Goal: Task Accomplishment & Management: Use online tool/utility

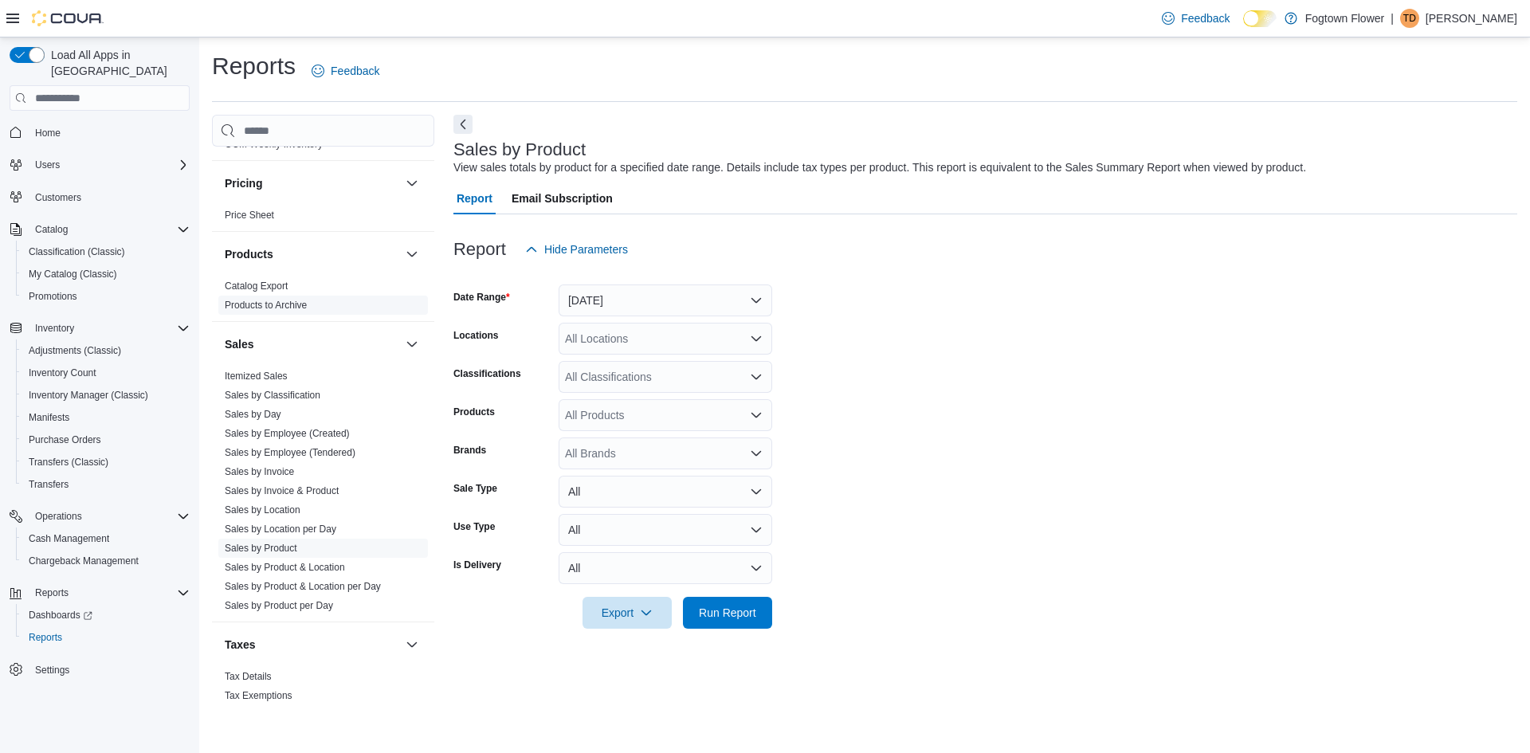
scroll to position [977, 0]
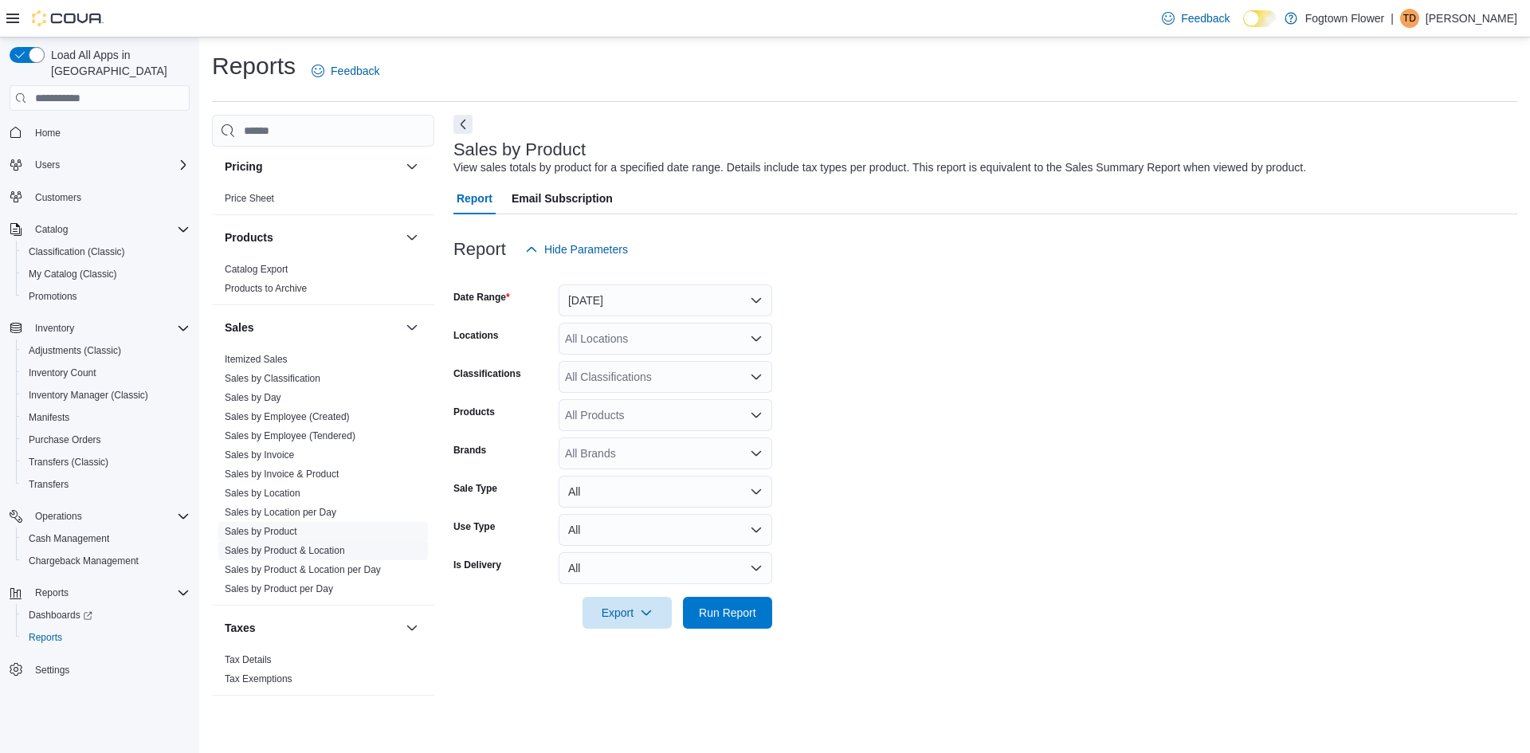
click at [319, 549] on link "Sales by Product & Location" at bounding box center [285, 550] width 120 height 11
click at [616, 302] on button "[DATE]" at bounding box center [666, 300] width 214 height 32
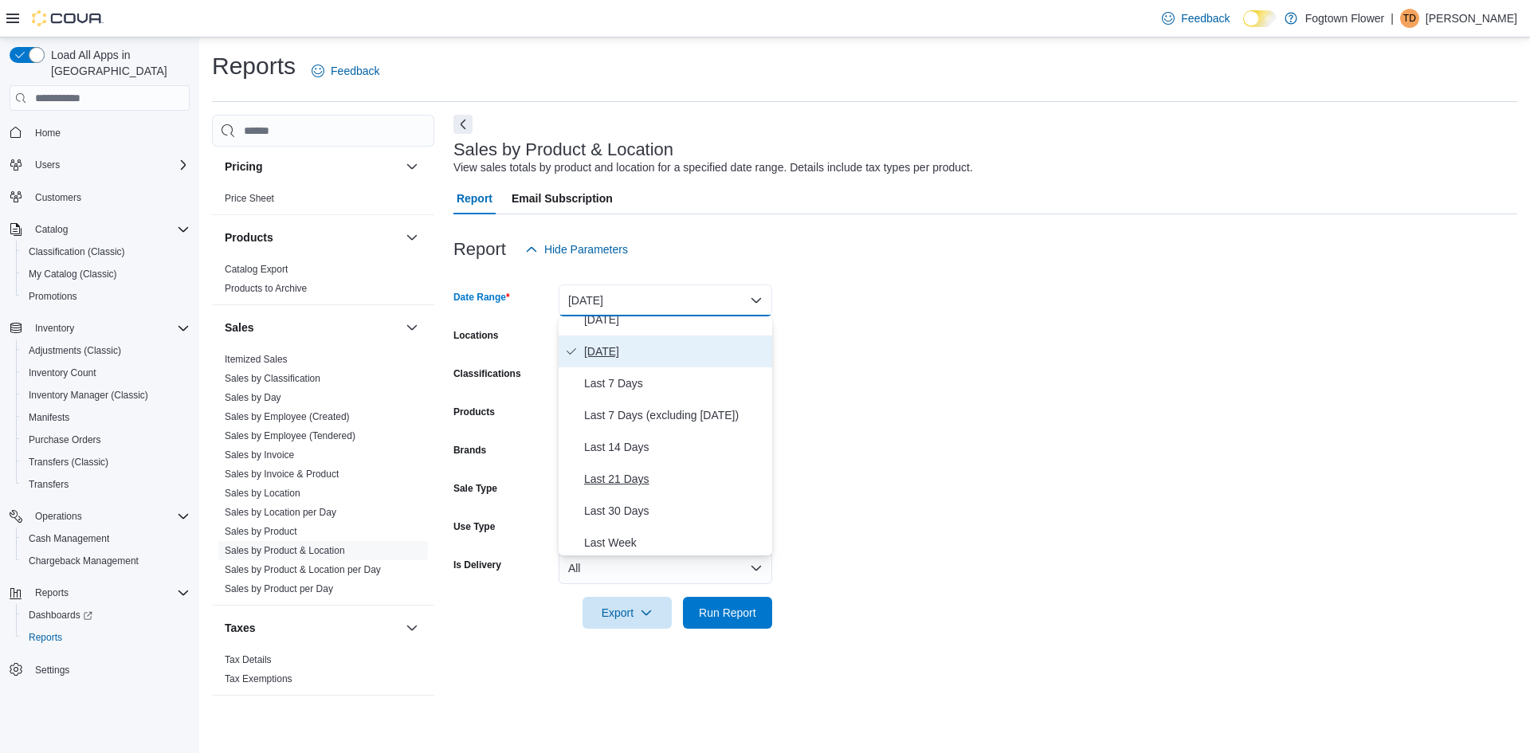
scroll to position [80, 0]
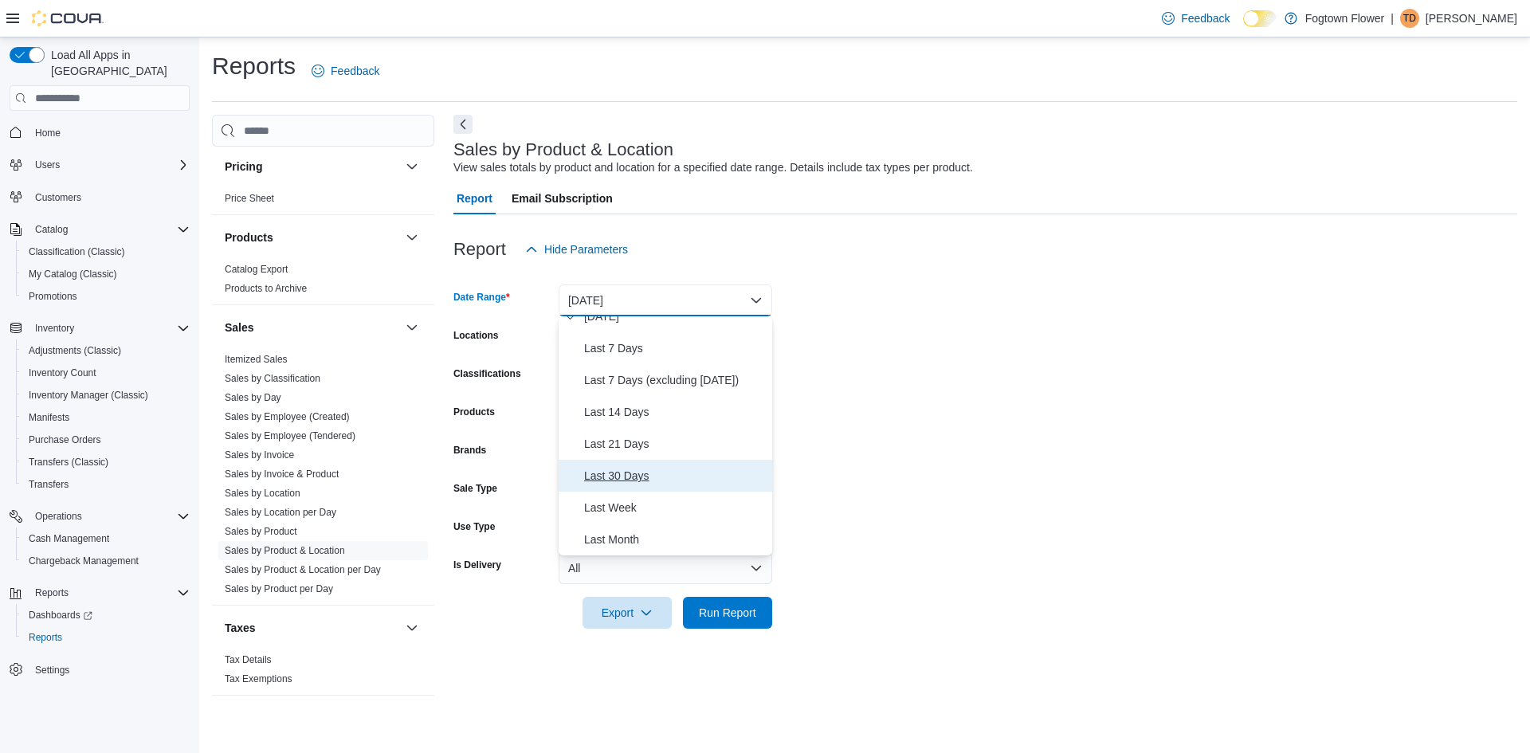
click at [651, 473] on span "Last 30 Days" at bounding box center [675, 475] width 182 height 19
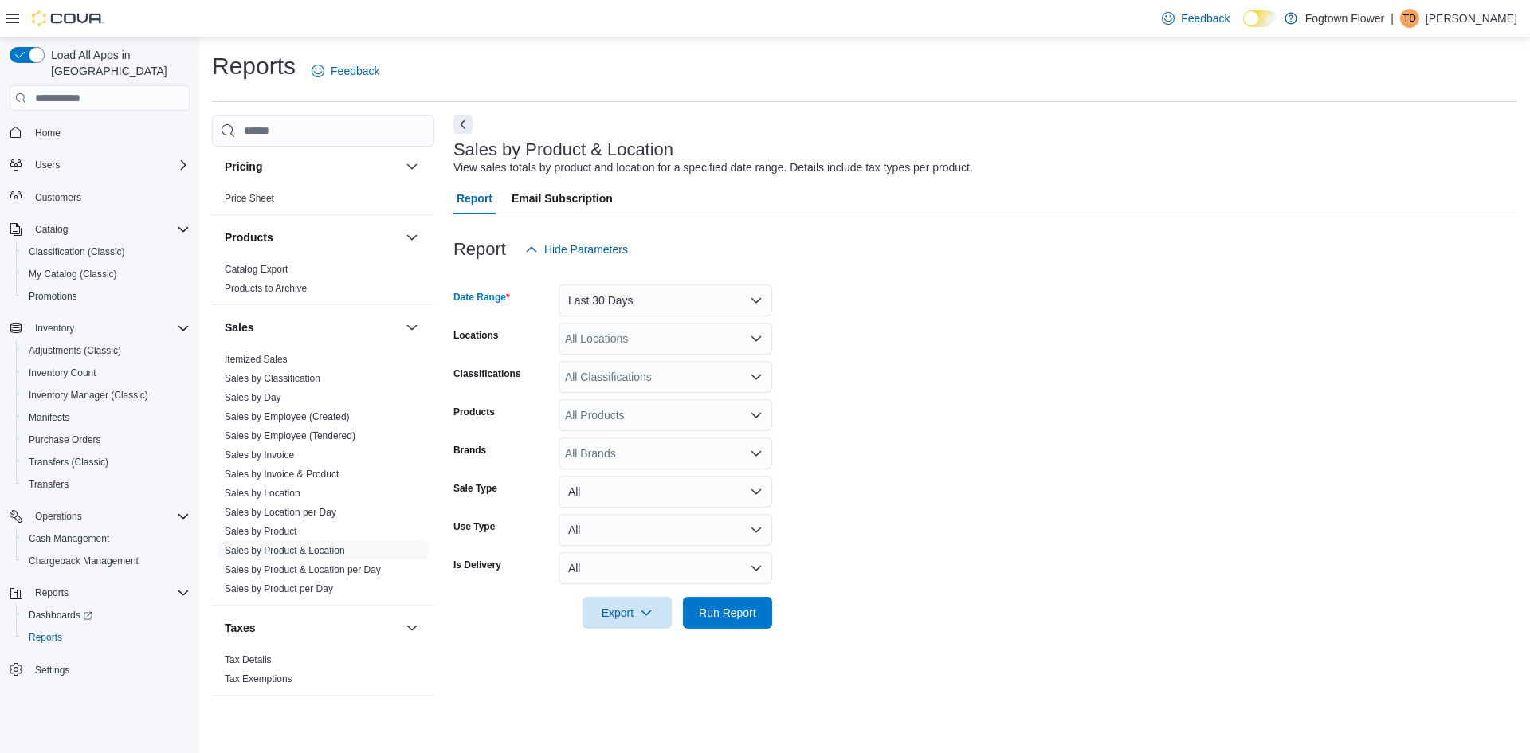
click at [612, 342] on div "All Locations" at bounding box center [666, 339] width 214 height 32
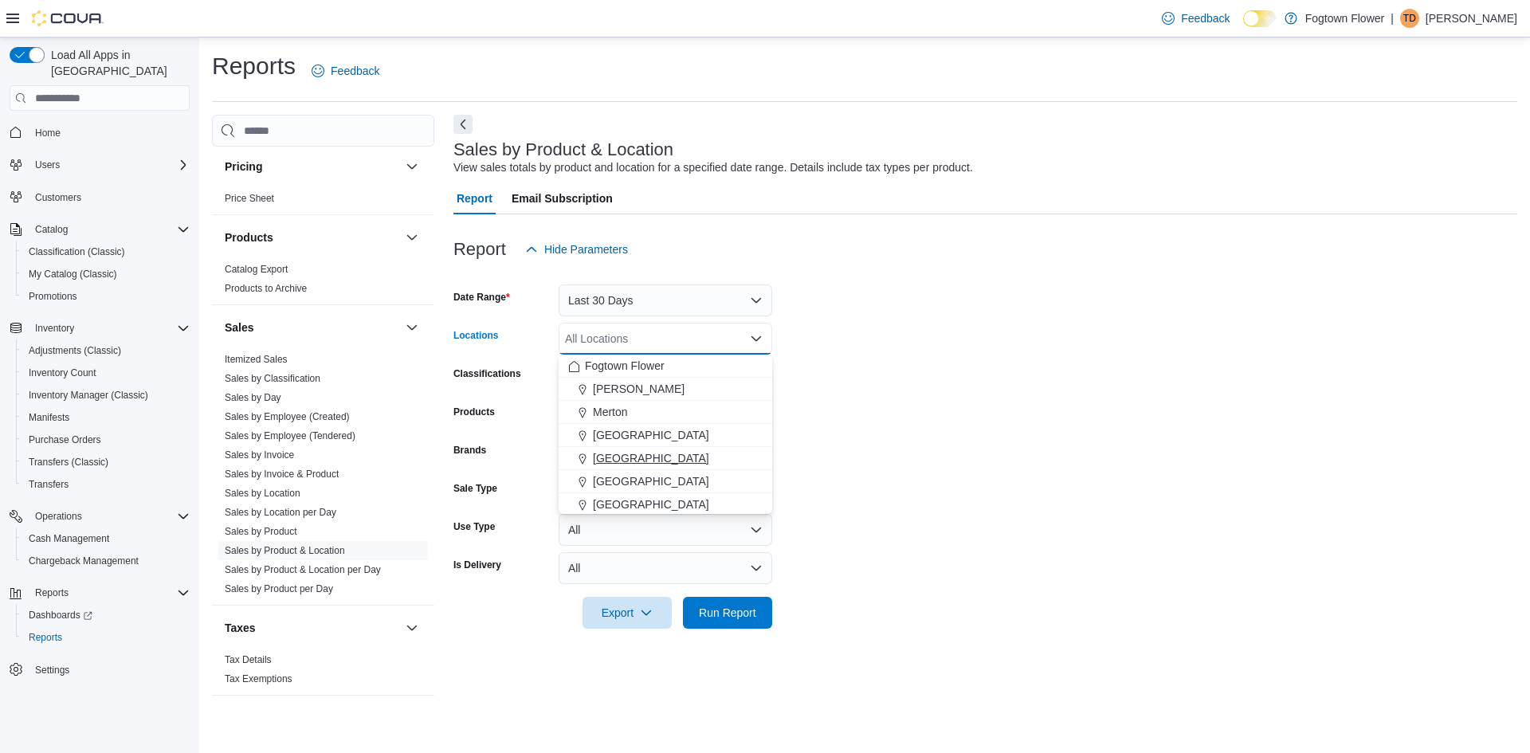
click at [637, 455] on span "[GEOGRAPHIC_DATA]" at bounding box center [651, 458] width 116 height 16
click at [798, 430] on form "Date Range Last 30 Days Locations [GEOGRAPHIC_DATA] Combo box. Selected. [GEOGR…" at bounding box center [985, 446] width 1064 height 363
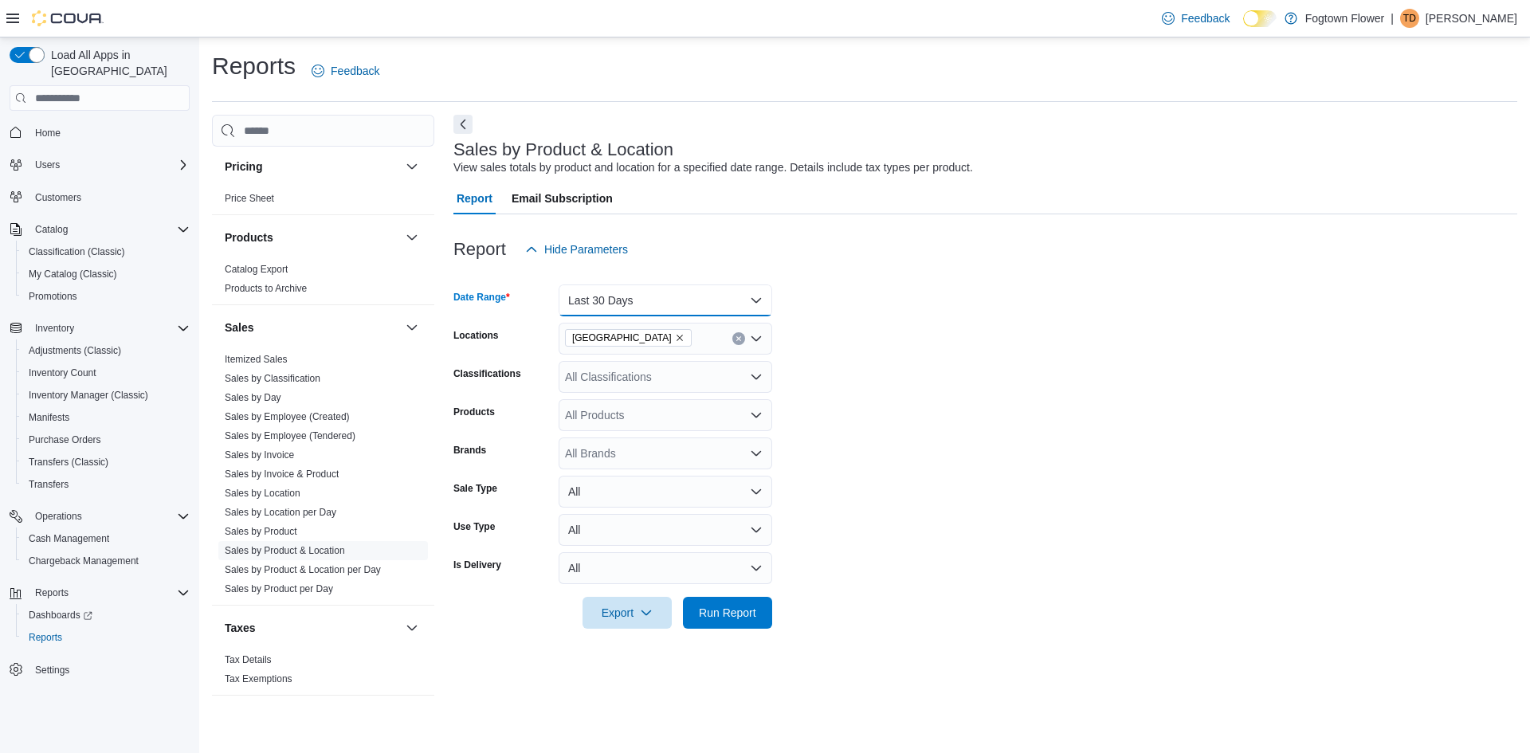
click at [688, 303] on button "Last 30 Days" at bounding box center [666, 300] width 214 height 32
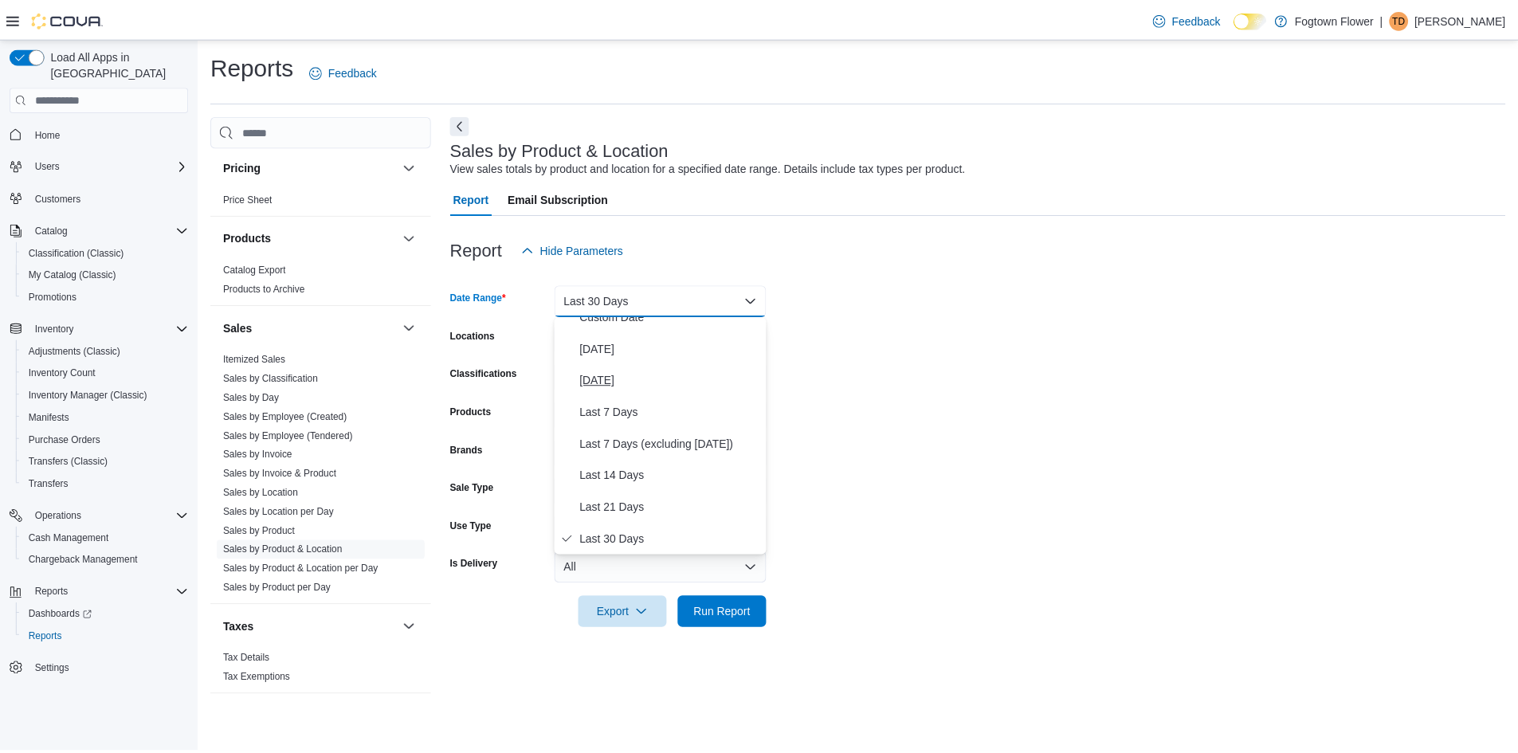
scroll to position [96, 0]
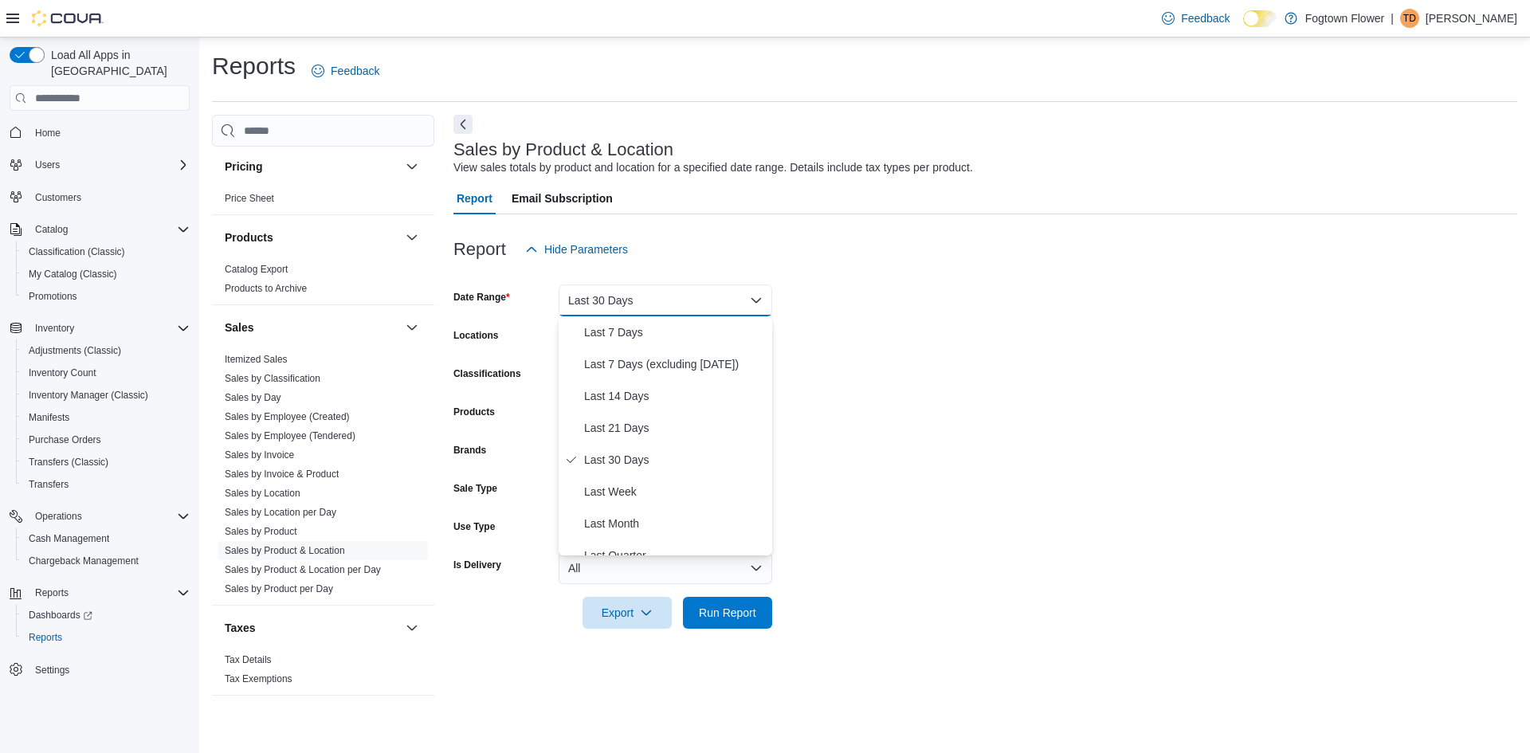
click at [849, 370] on form "Date Range Last 30 Days Locations [GEOGRAPHIC_DATA] Classifications All Classif…" at bounding box center [985, 446] width 1064 height 363
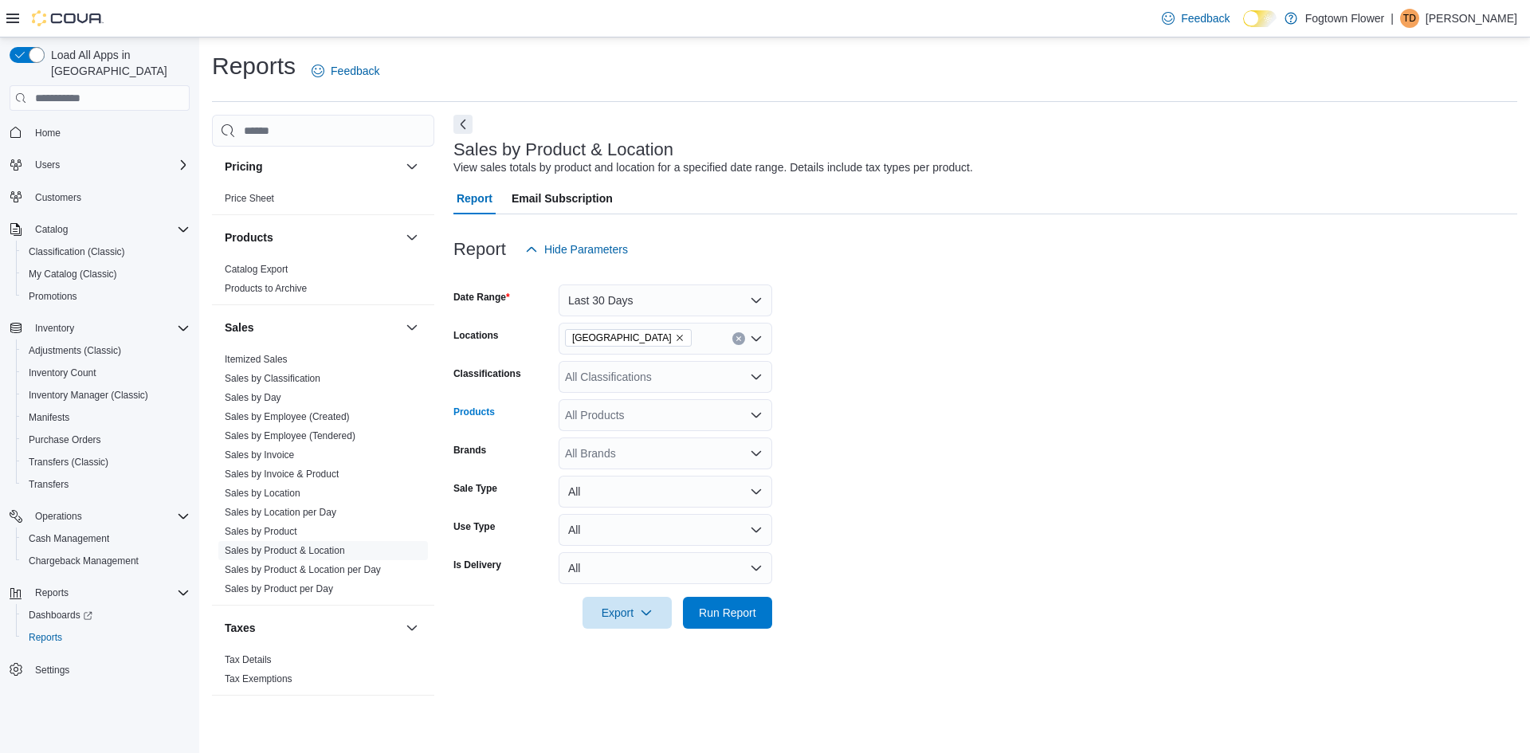
click at [594, 416] on div "All Products" at bounding box center [666, 415] width 214 height 32
type input "*"
type input "****"
click at [663, 441] on div "JAYS - High Pot... Sativa - 0.95g" at bounding box center [665, 442] width 194 height 16
click at [733, 613] on span "Run Report" at bounding box center [727, 612] width 57 height 16
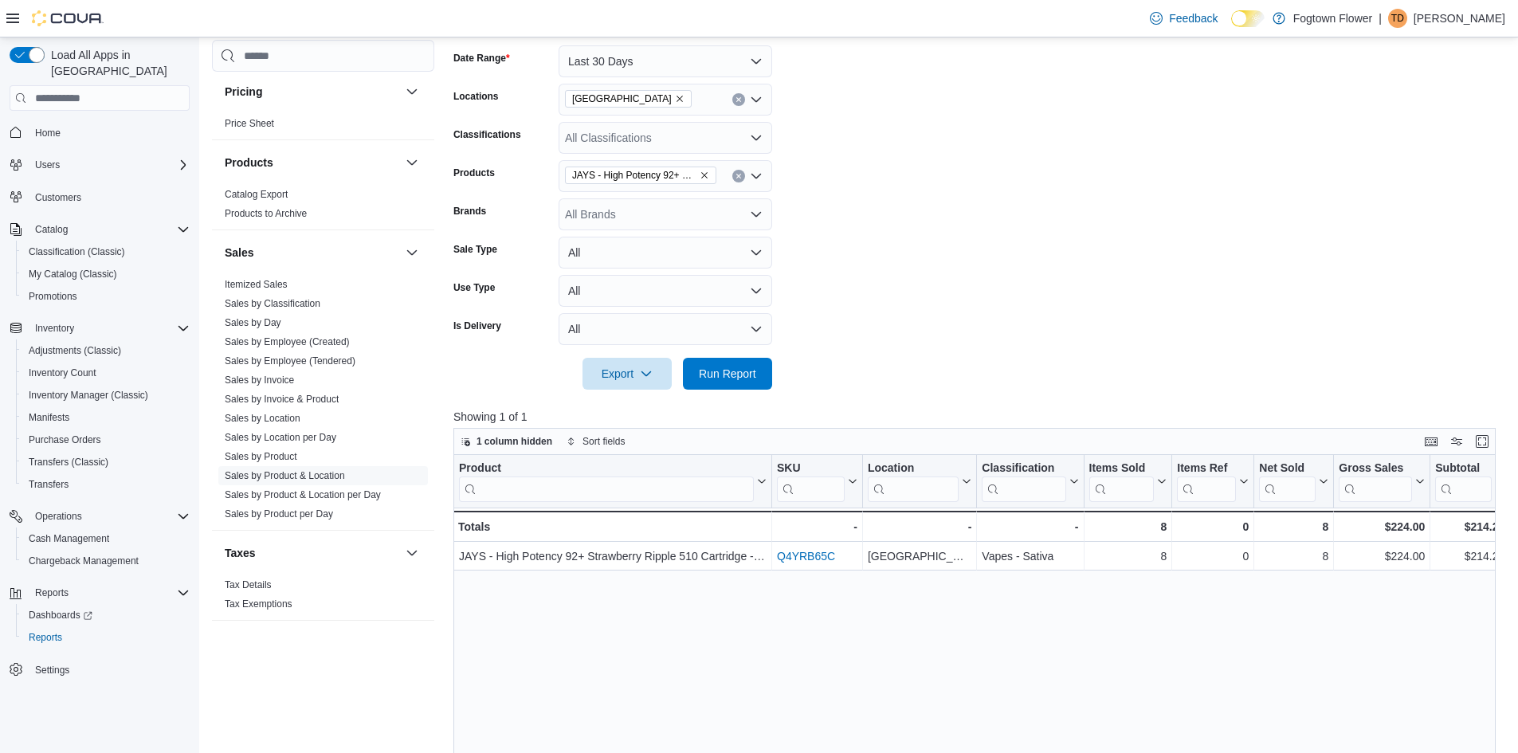
scroll to position [159, 0]
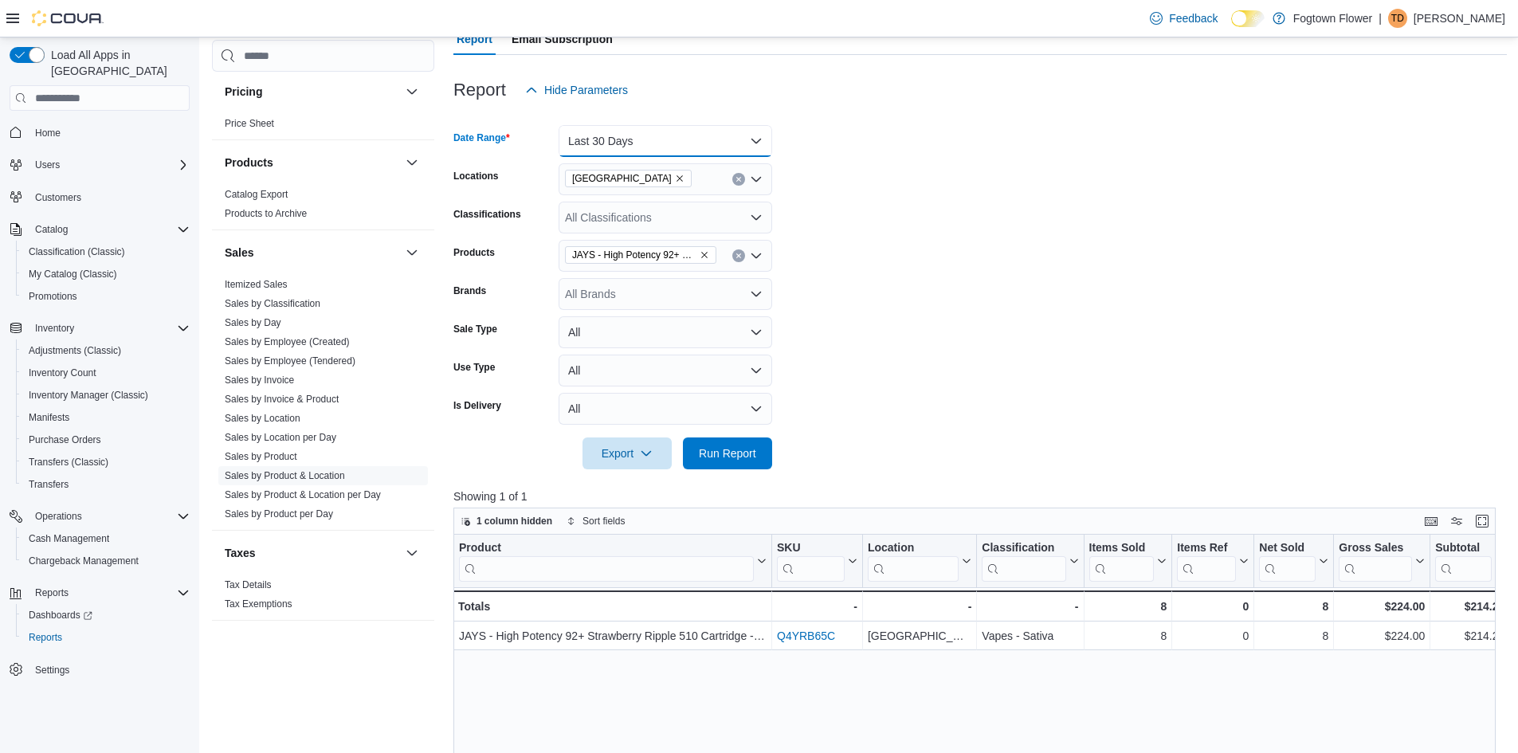
click at [740, 141] on button "Last 30 Days" at bounding box center [666, 141] width 214 height 32
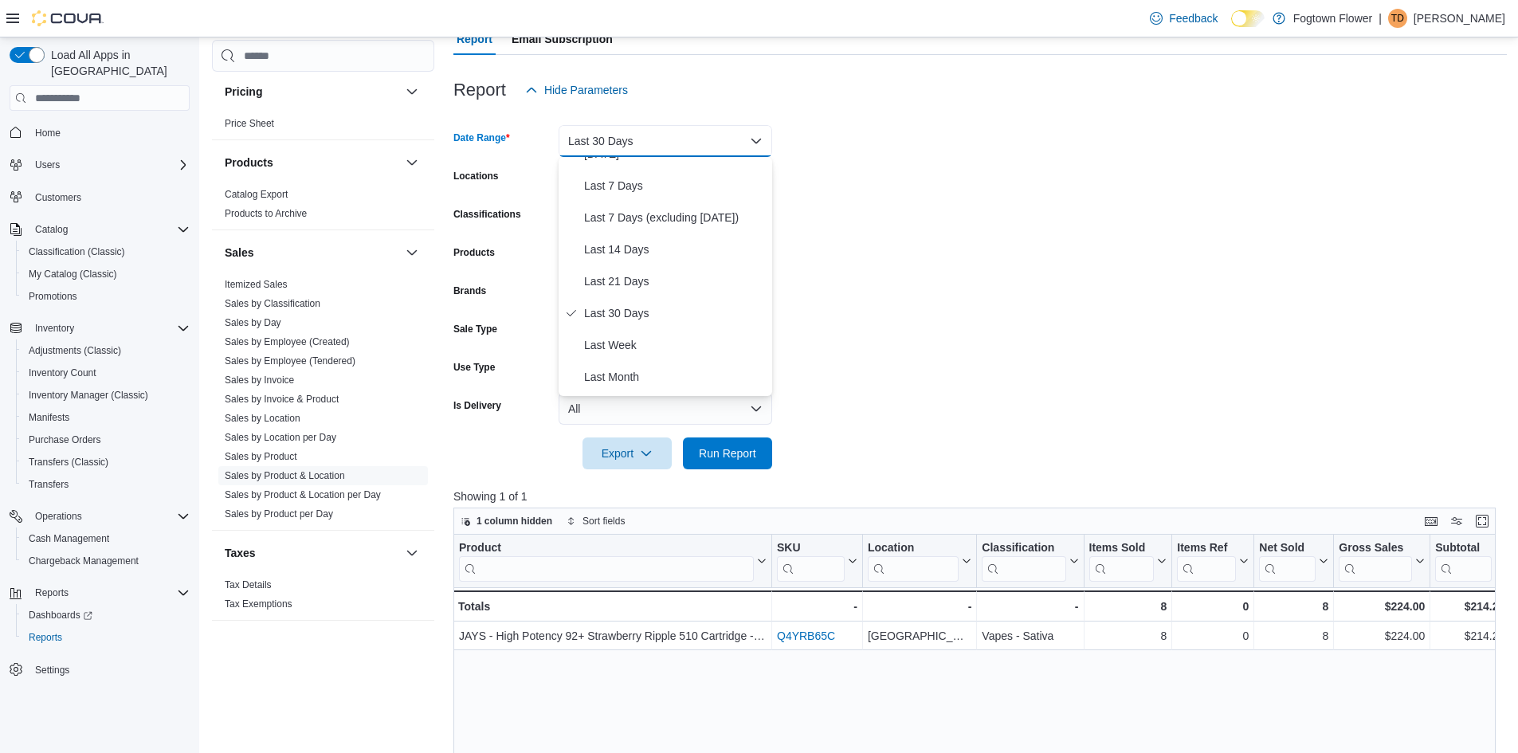
scroll to position [80, 0]
click at [630, 279] on span "Last 21 Days" at bounding box center [675, 284] width 182 height 19
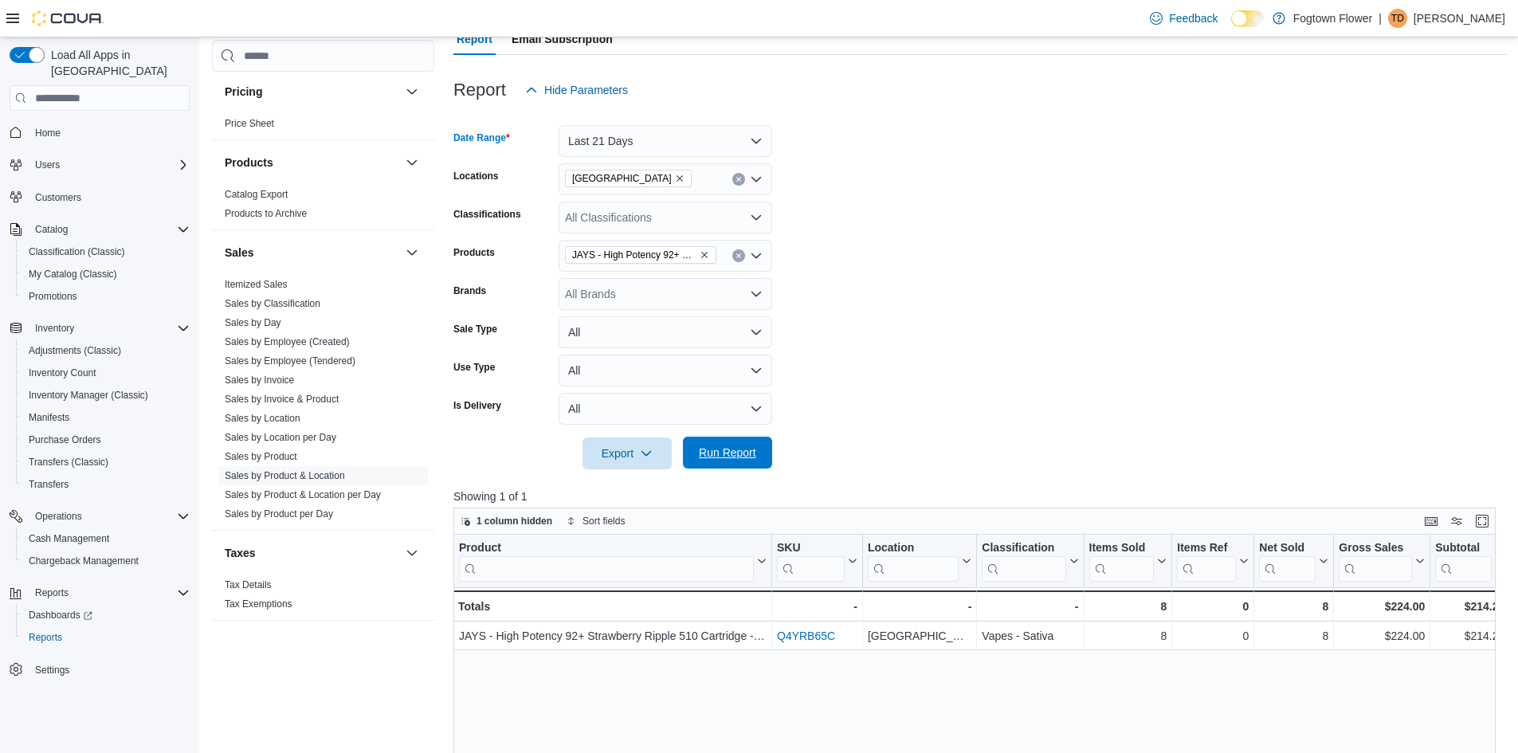
click at [729, 446] on span "Run Report" at bounding box center [727, 453] width 57 height 16
click at [704, 253] on icon "Remove JAYS - High Potency 92+ Strawberry Ripple 510 Cartridge - Sativa - 0.95g…" at bounding box center [705, 255] width 10 height 10
drag, startPoint x: 690, startPoint y: 254, endPoint x: 614, endPoint y: 256, distance: 75.7
drag, startPoint x: 614, startPoint y: 256, endPoint x: 577, endPoint y: 256, distance: 37.4
click at [577, 256] on div "All Products" at bounding box center [666, 256] width 214 height 32
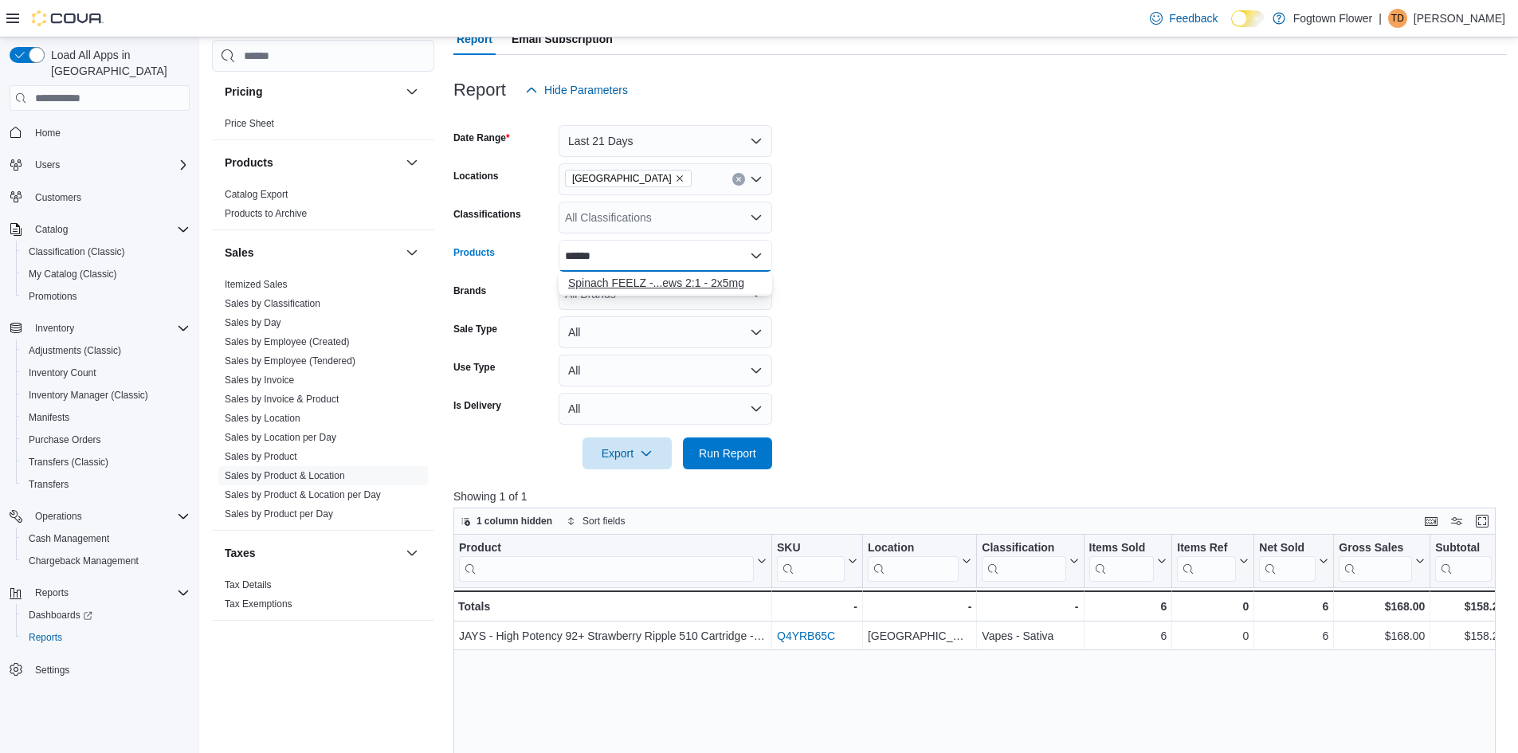
type input "******"
click at [665, 279] on div "Spinach FEELZ -...ews 2:1 - 2x5mg" at bounding box center [665, 283] width 194 height 16
click at [747, 450] on span "Run Report" at bounding box center [727, 453] width 57 height 16
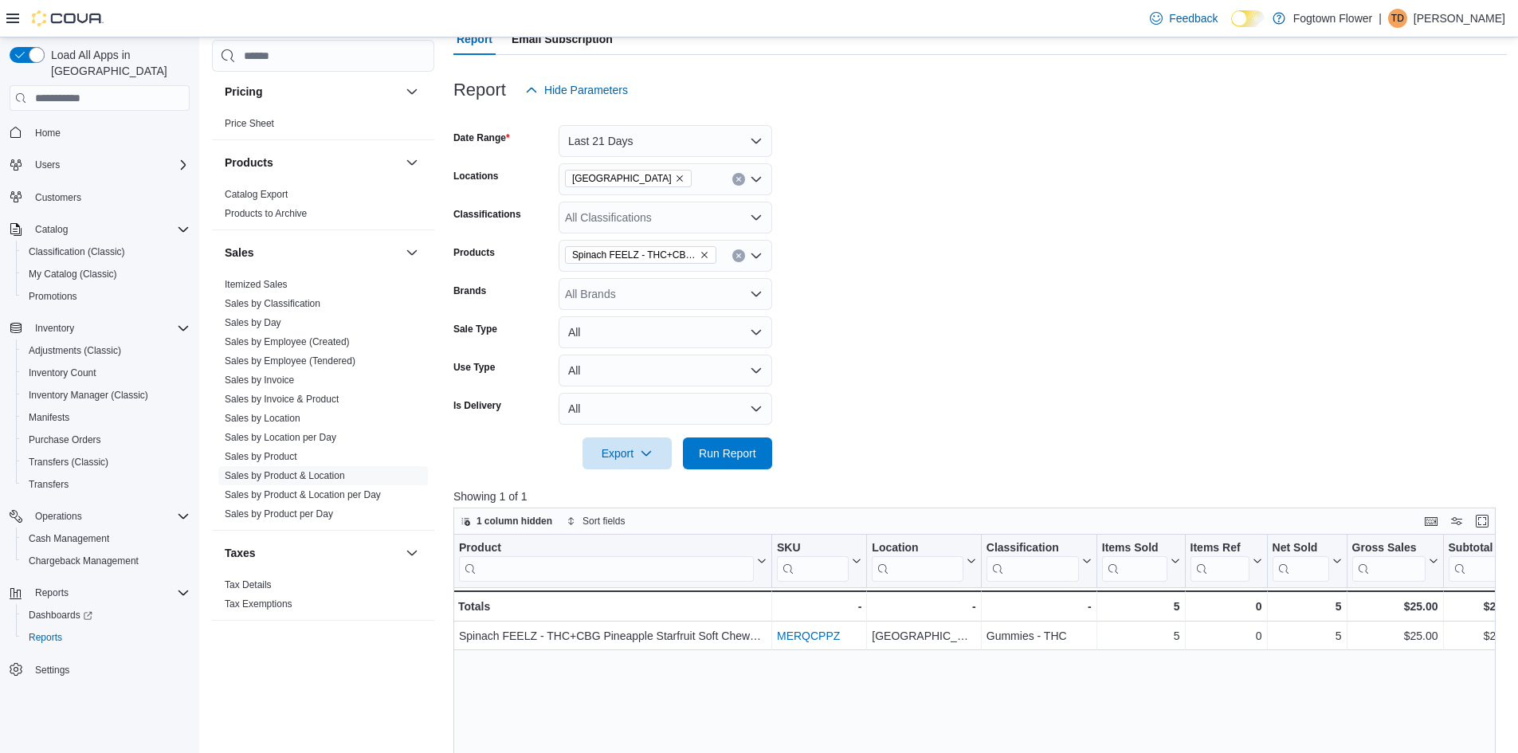
click at [704, 254] on icon "Remove Spinach FEELZ - THC+CBG Pineapple Starfruit Soft Chews 2:1 - 2x5mg from …" at bounding box center [704, 255] width 6 height 6
click at [704, 254] on div "All Products" at bounding box center [666, 256] width 214 height 32
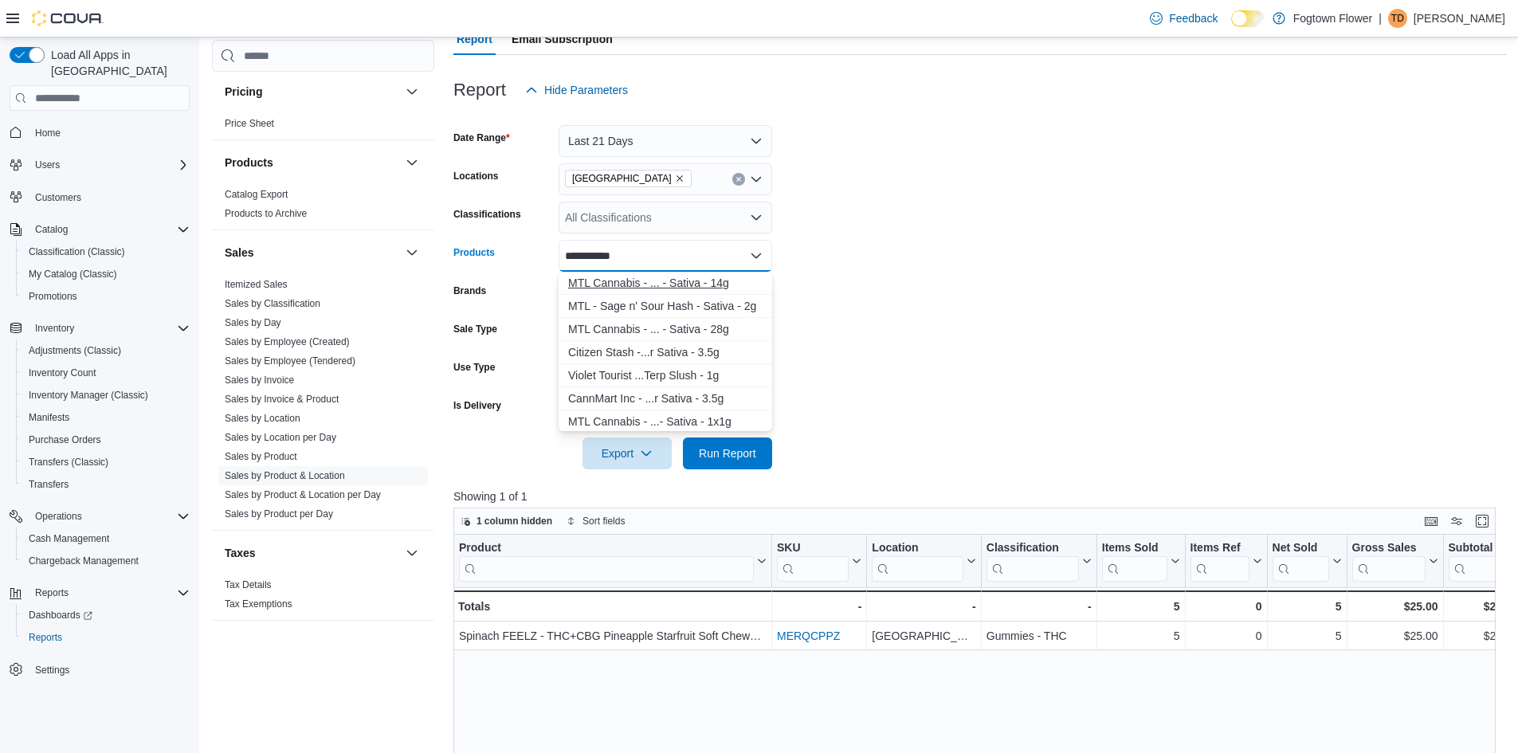
type input "**********"
click at [666, 280] on div "MTL Cannabis - ... - Sativa - 14g" at bounding box center [665, 283] width 194 height 16
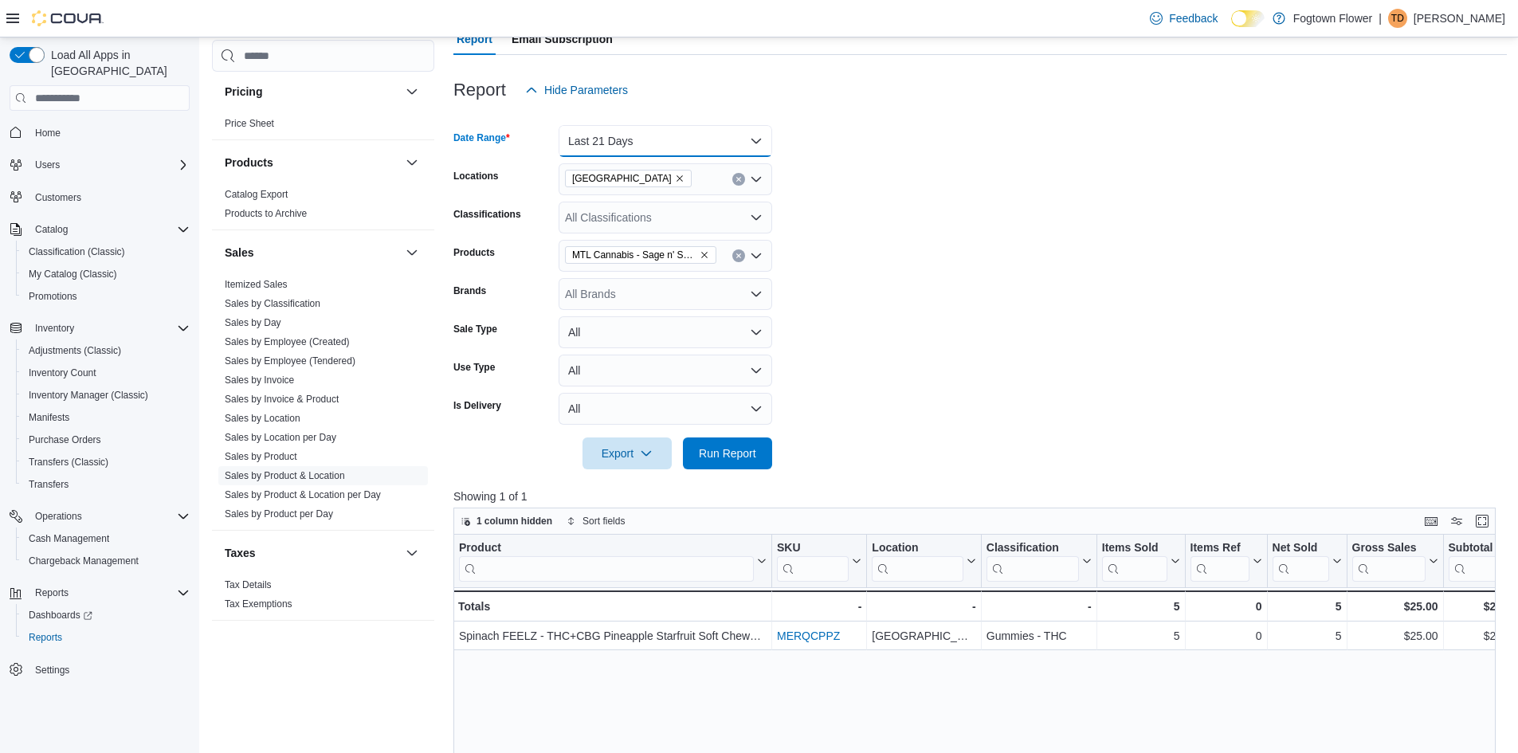
click at [688, 147] on button "Last 21 Days" at bounding box center [666, 141] width 214 height 32
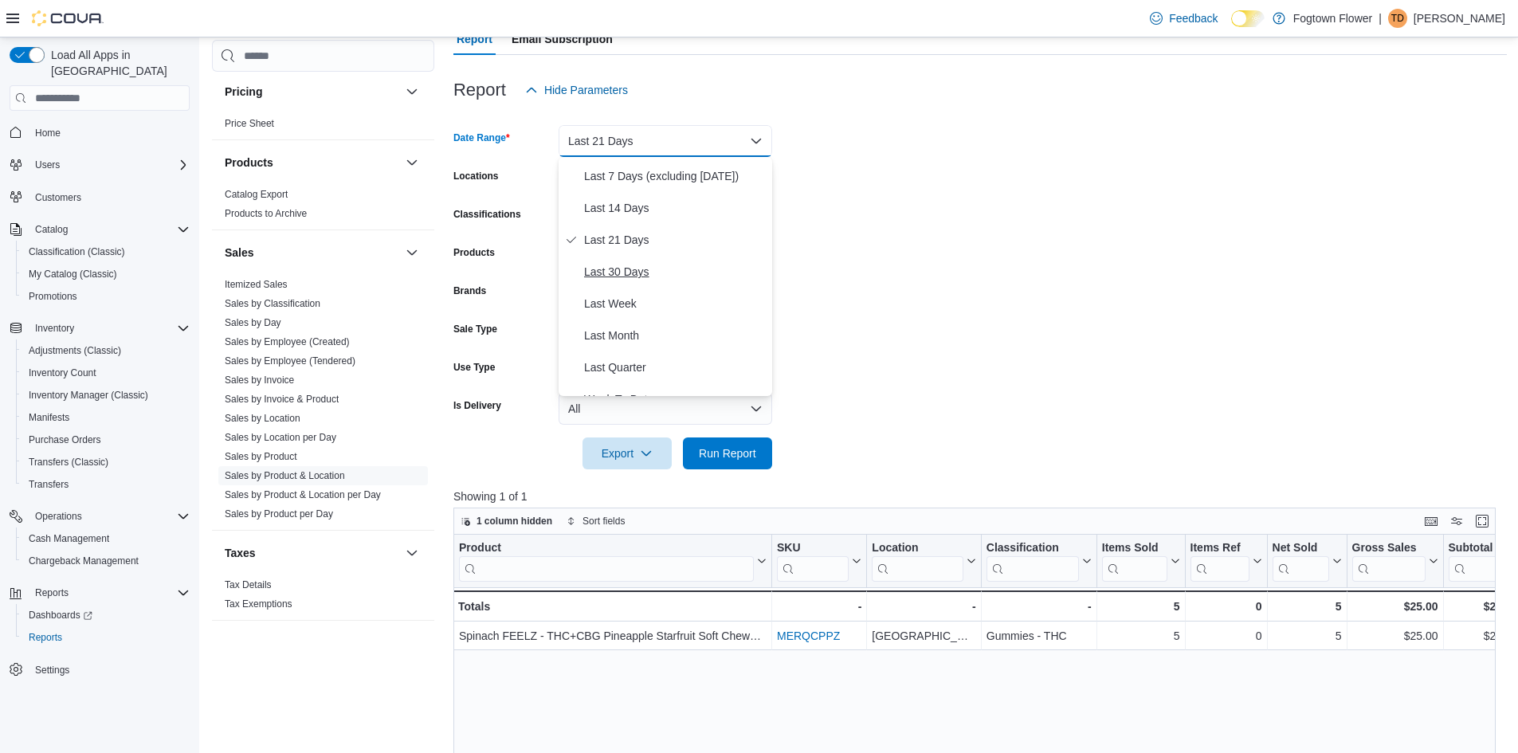
scroll to position [159, 0]
click at [631, 302] on span "Last Month" at bounding box center [675, 300] width 182 height 19
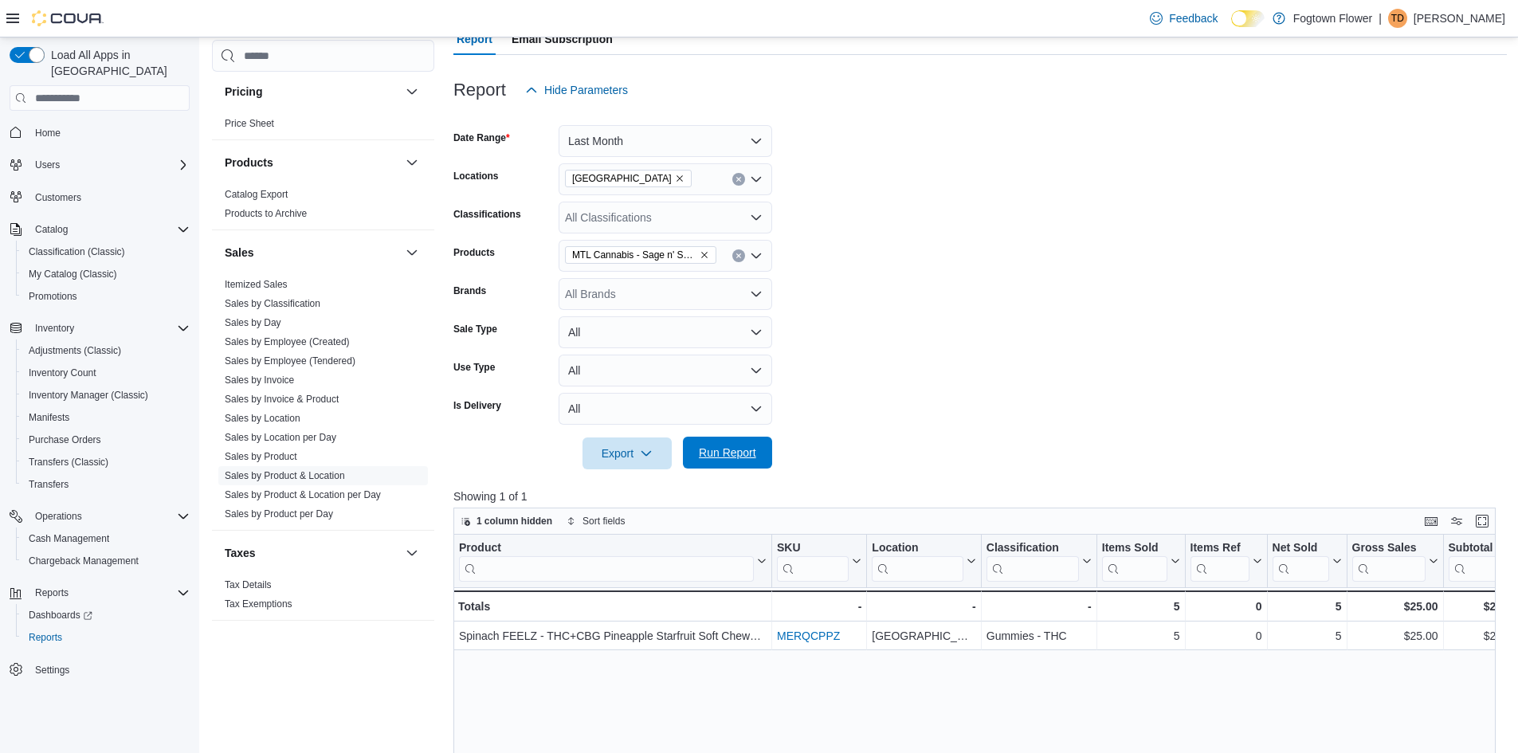
click at [743, 446] on span "Run Report" at bounding box center [727, 453] width 57 height 16
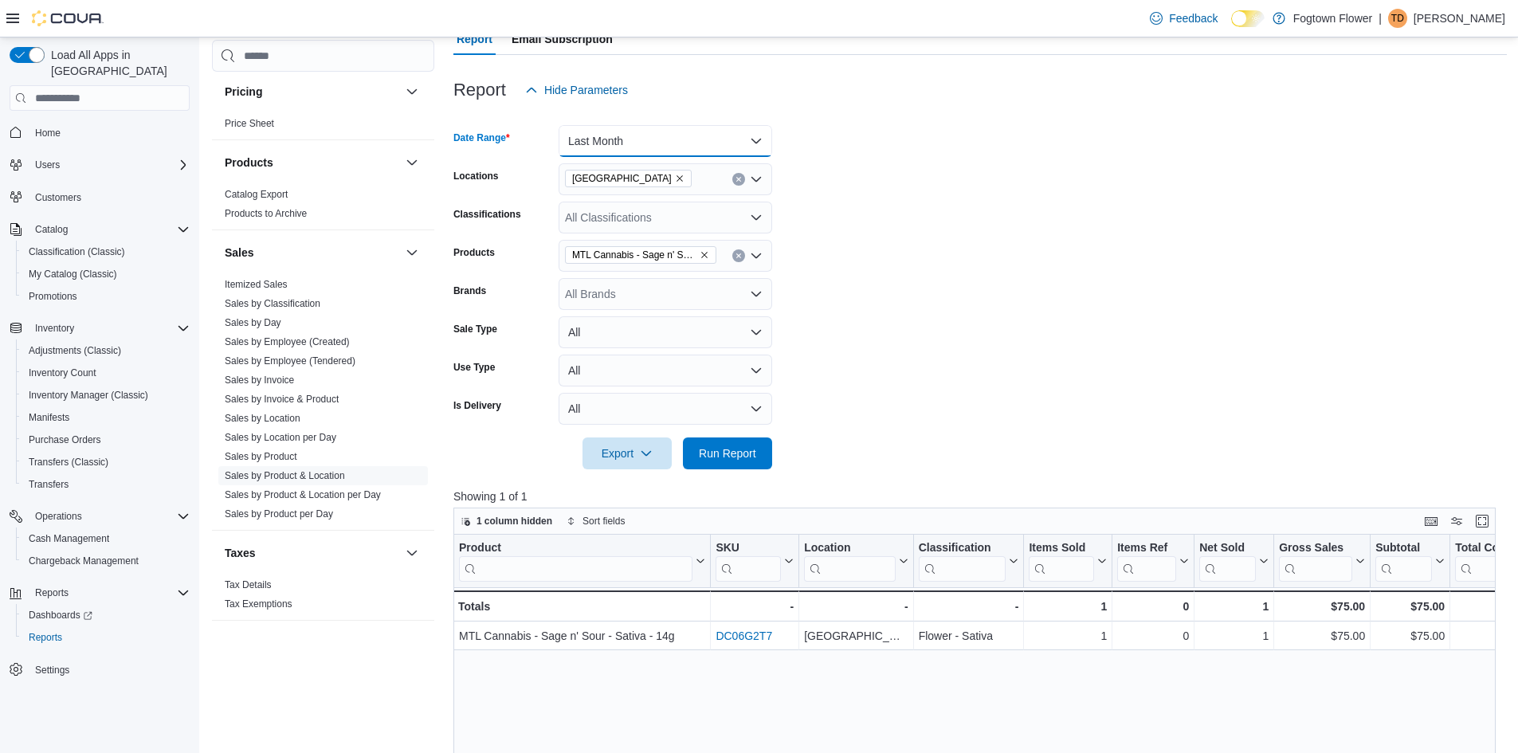
click at [690, 146] on button "Last Month" at bounding box center [666, 141] width 214 height 32
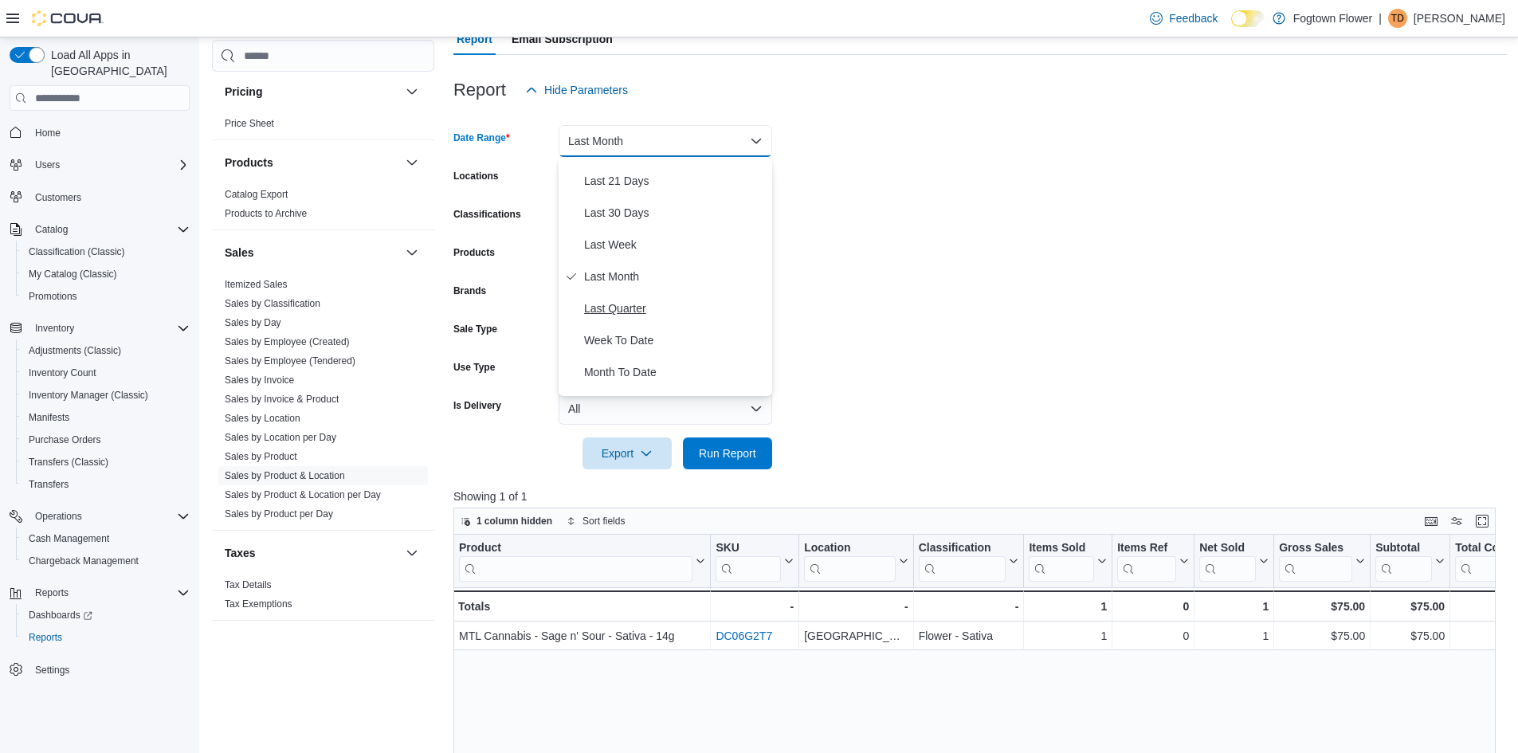
scroll to position [239, 0]
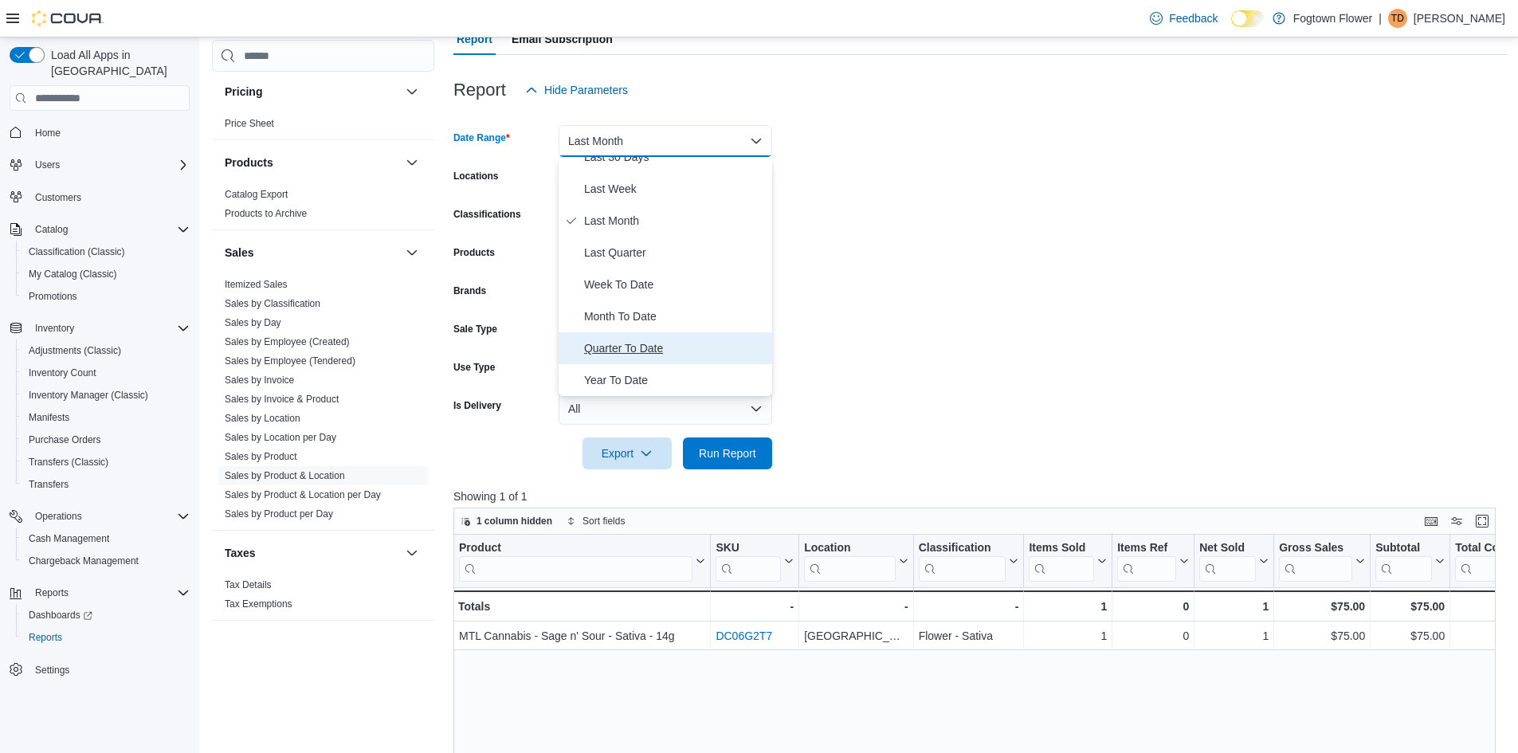
click at [648, 346] on span "Quarter To Date" at bounding box center [675, 348] width 182 height 19
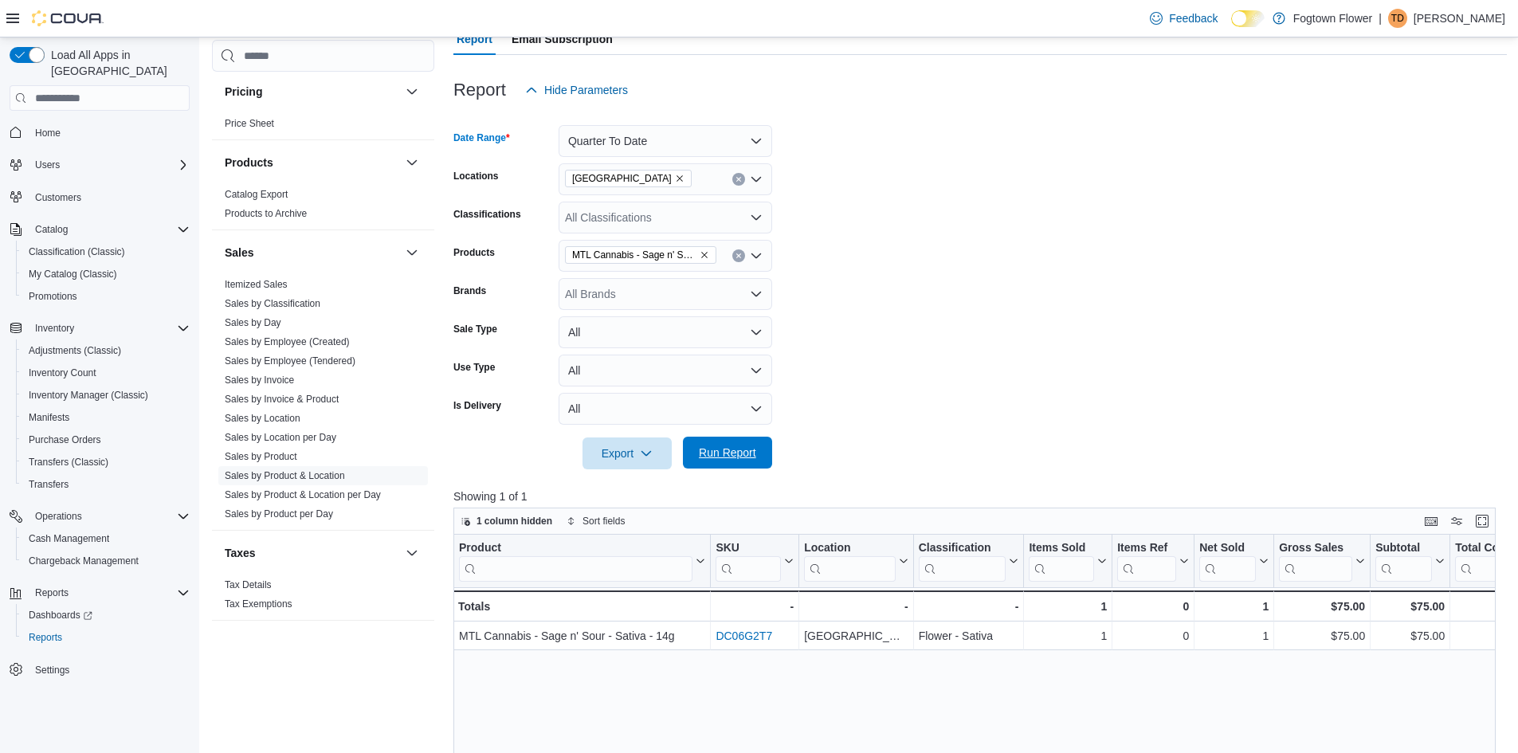
click at [731, 452] on span "Run Report" at bounding box center [727, 453] width 57 height 16
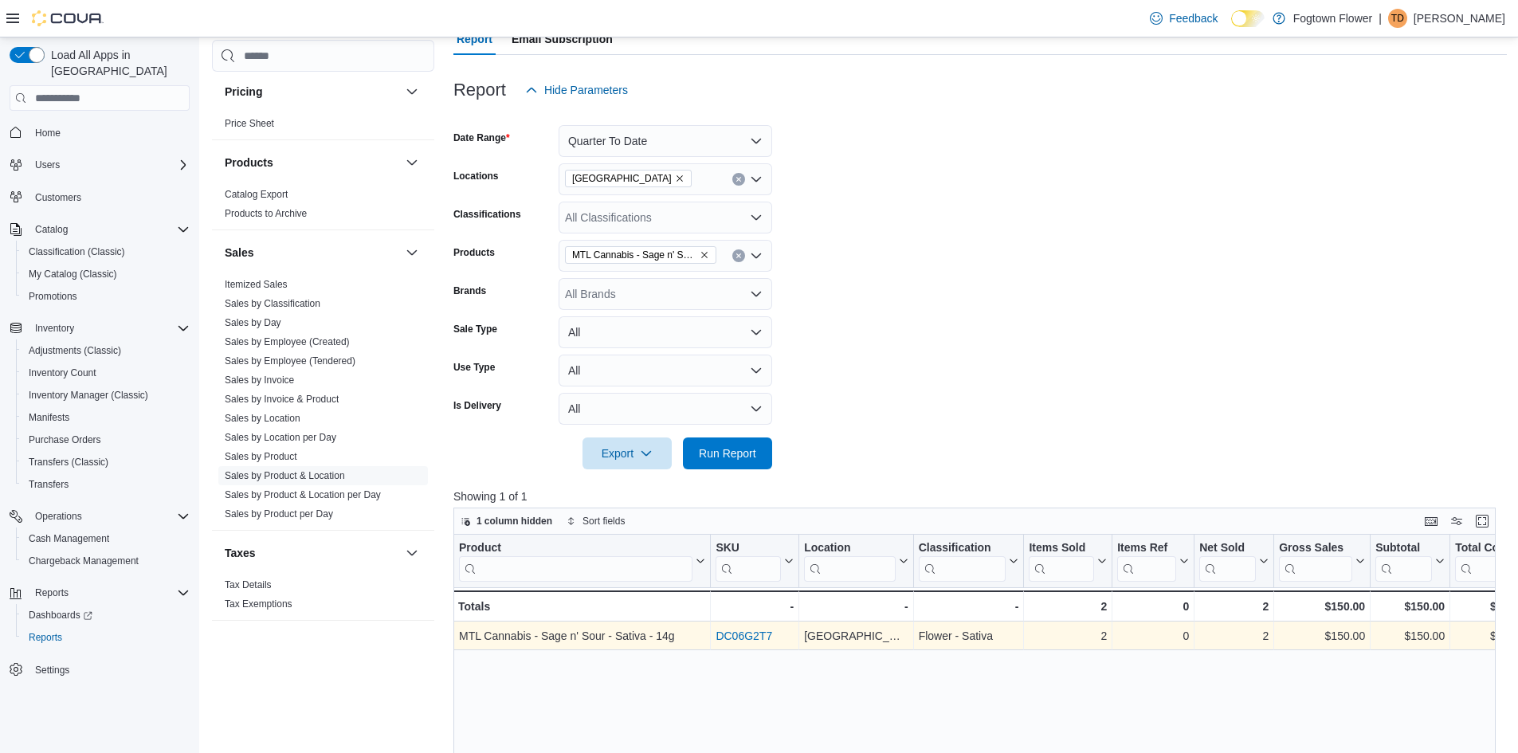
click at [751, 636] on link "DC06G2T7" at bounding box center [743, 635] width 57 height 13
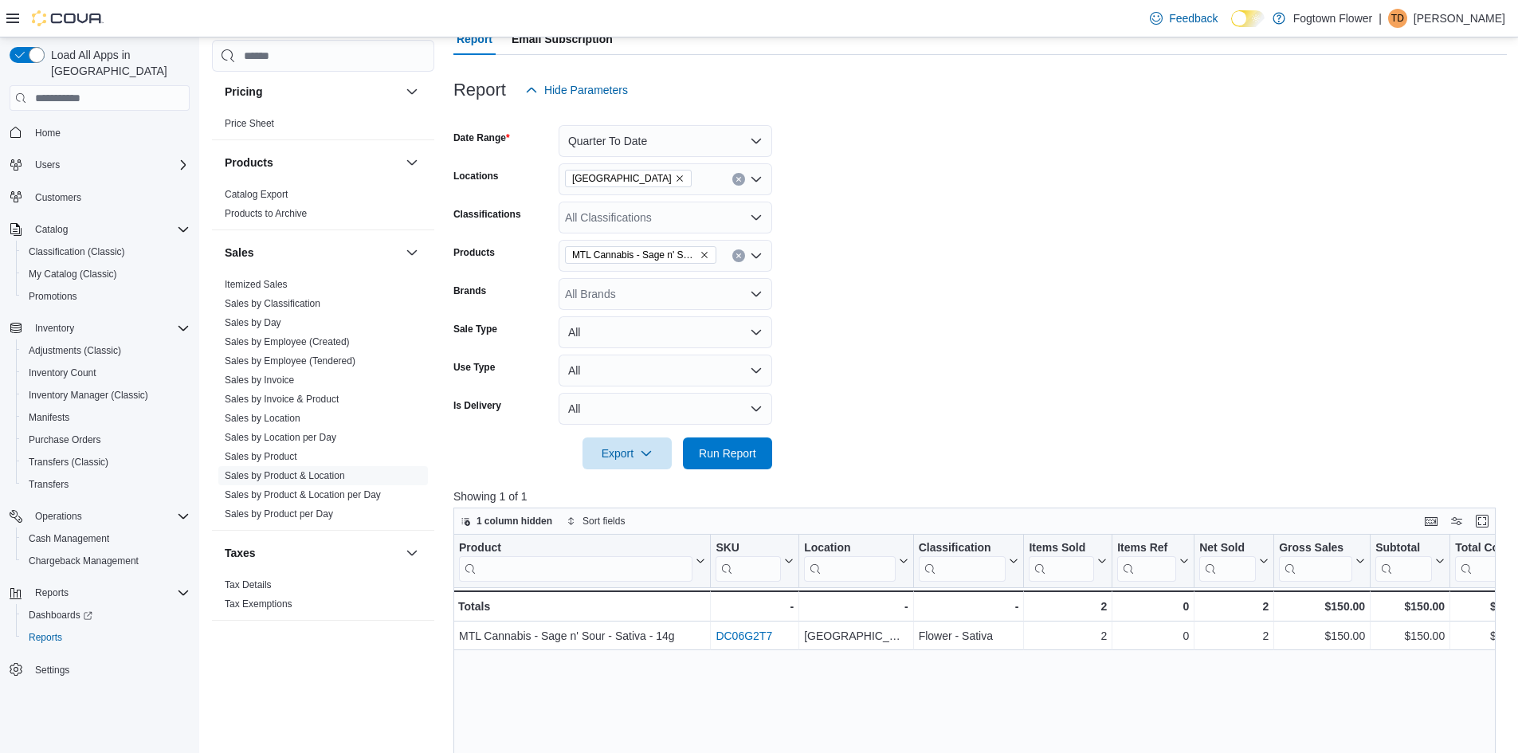
click at [705, 253] on icon "Remove MTL Cannabis - Sage n' Sour - Sativa - 14g from selection in this group" at bounding box center [705, 255] width 10 height 10
click at [696, 253] on div "All Products Combo box. Selected. Combo box input. All Products. Type some text…" at bounding box center [666, 256] width 214 height 32
type input "****"
click at [690, 279] on div "Pistol and Pari...- Indica - 1x1g" at bounding box center [665, 283] width 194 height 16
click at [887, 364] on form "Date Range Quarter To Date Locations [GEOGRAPHIC_DATA] Classifications All Clas…" at bounding box center [979, 287] width 1053 height 363
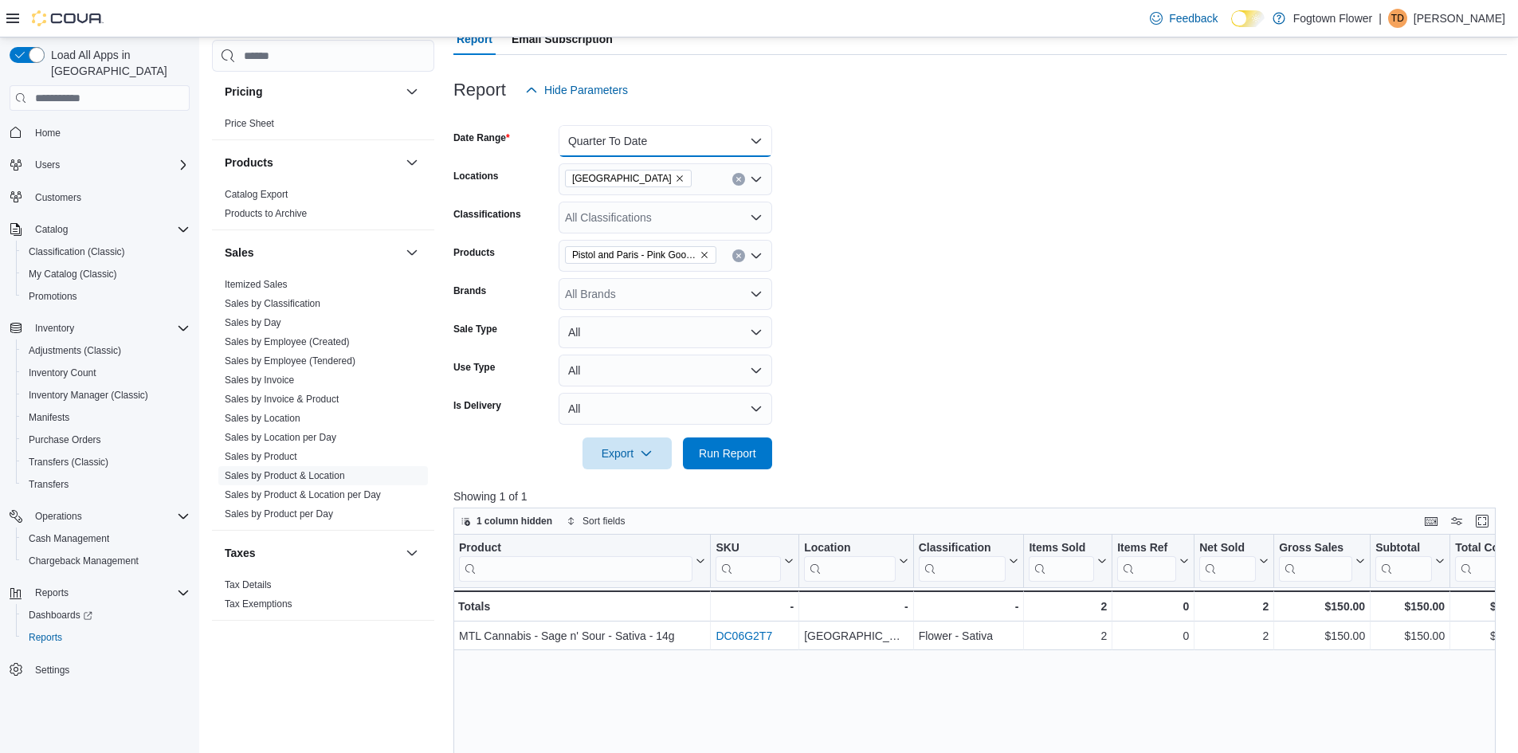
click at [660, 141] on button "Quarter To Date" at bounding box center [666, 141] width 214 height 32
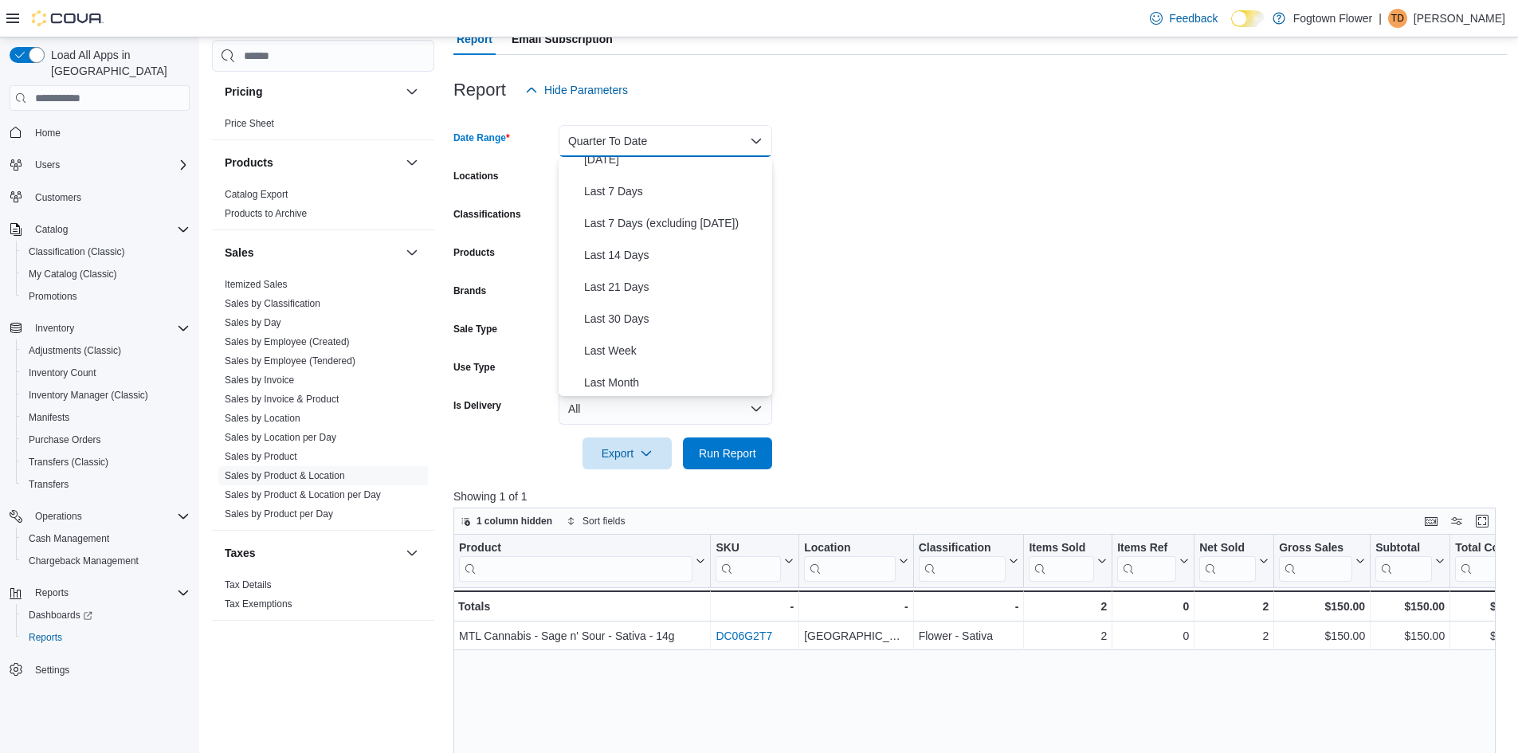
scroll to position [80, 0]
click at [646, 284] on span "Last 21 Days" at bounding box center [675, 284] width 182 height 19
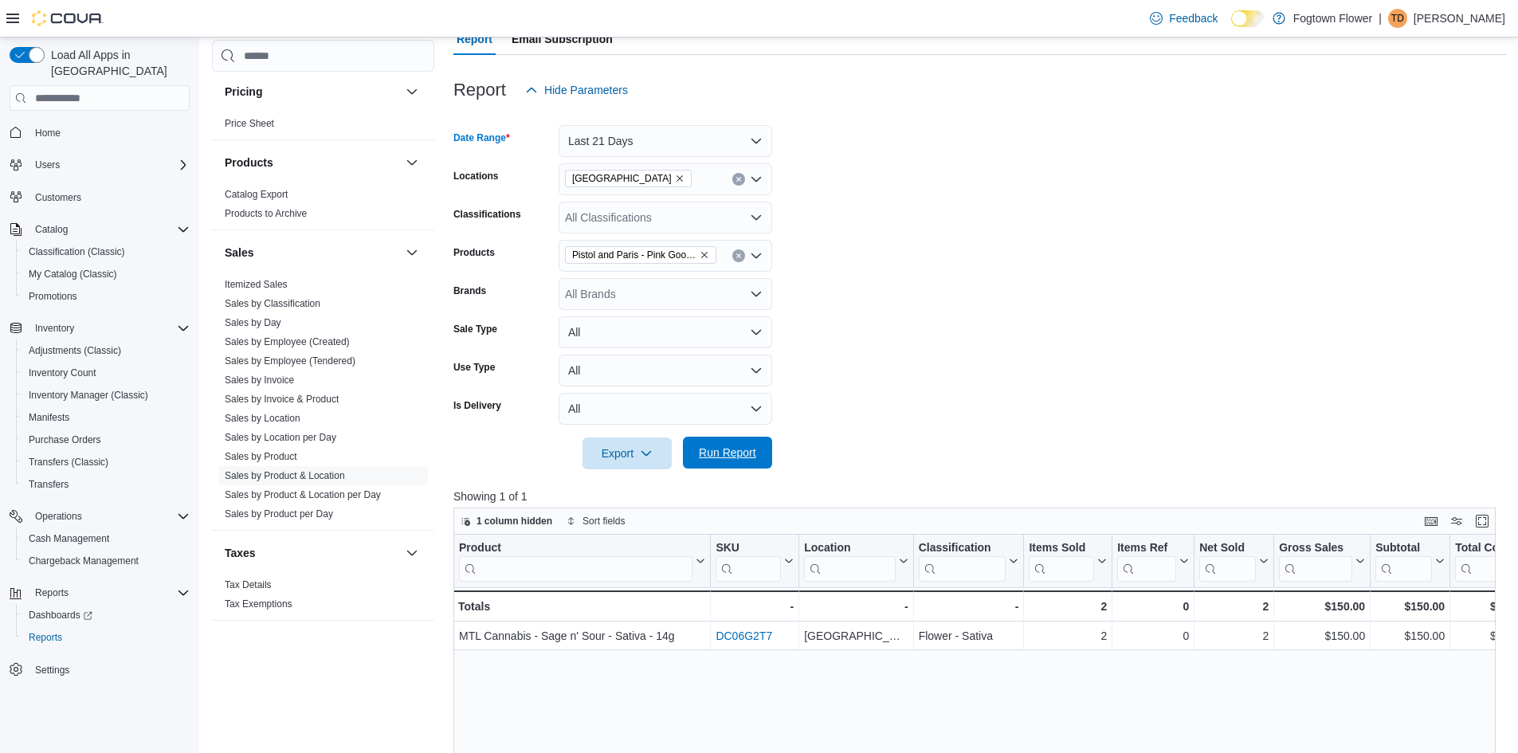
click at [713, 445] on span "Run Report" at bounding box center [727, 453] width 70 height 32
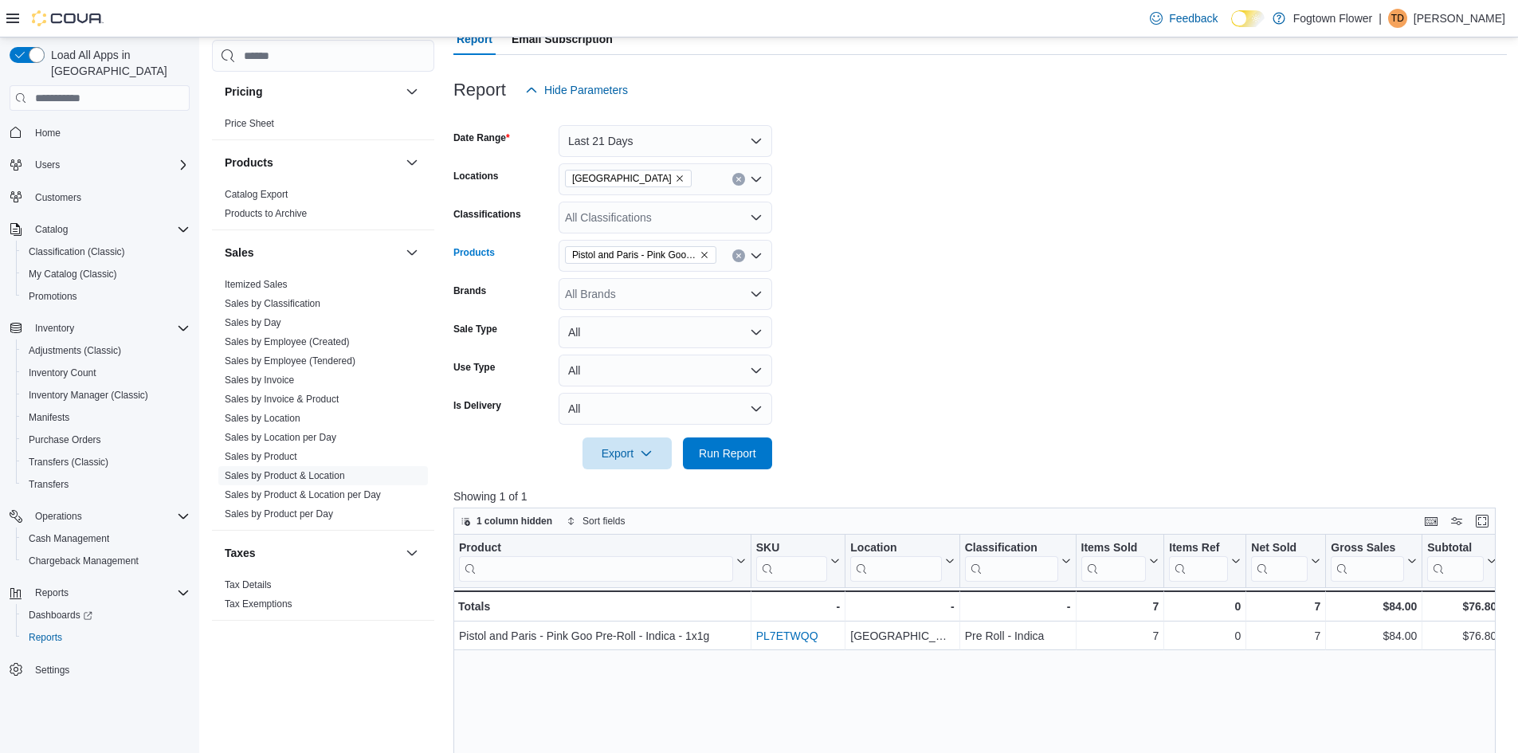
click at [707, 255] on icon "Remove Pistol and Paris - Pink Goo Pre-Roll - Indica - 1x1g from selection in t…" at bounding box center [705, 255] width 10 height 10
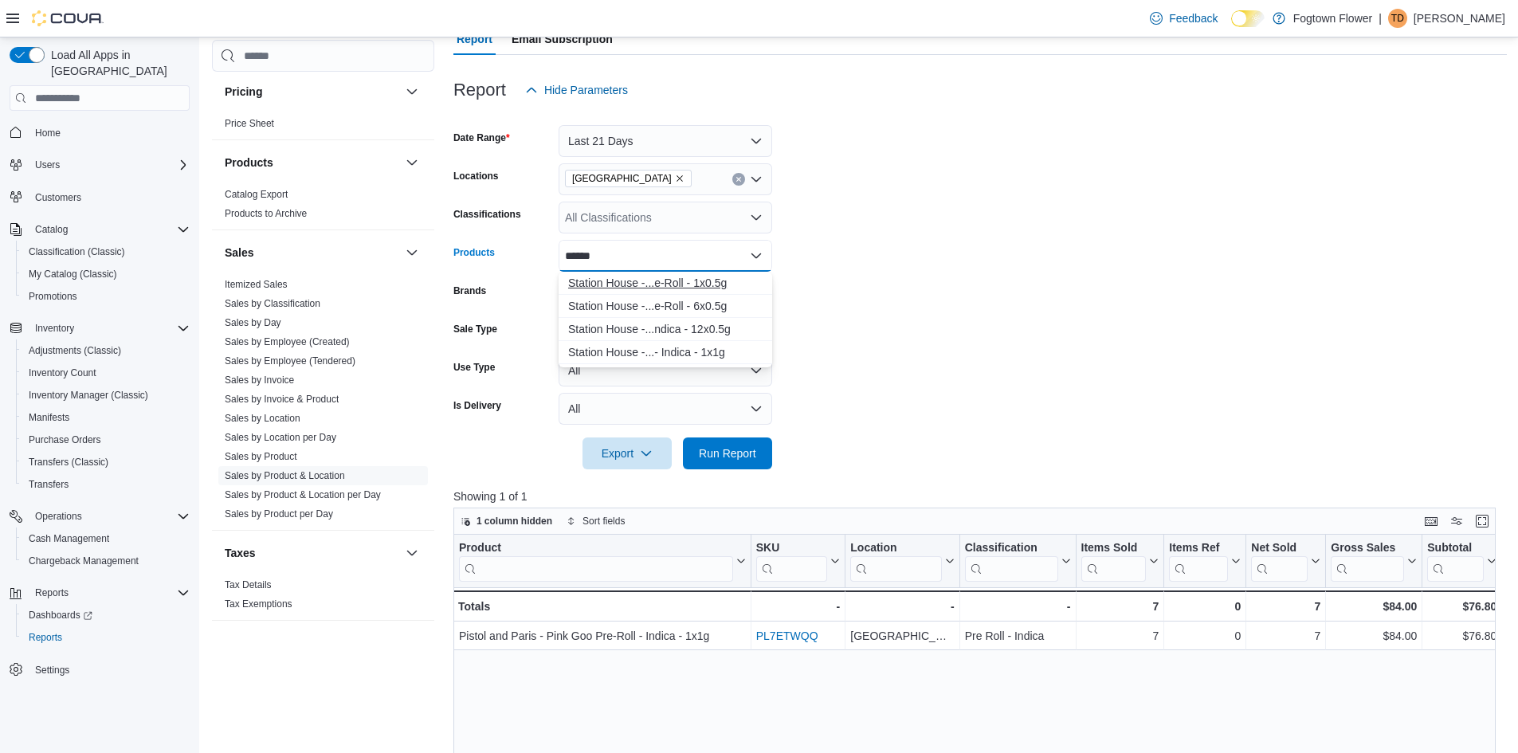
type input "******"
click at [678, 275] on div "Station House -...e-Roll - 1x0.5g" at bounding box center [665, 283] width 194 height 16
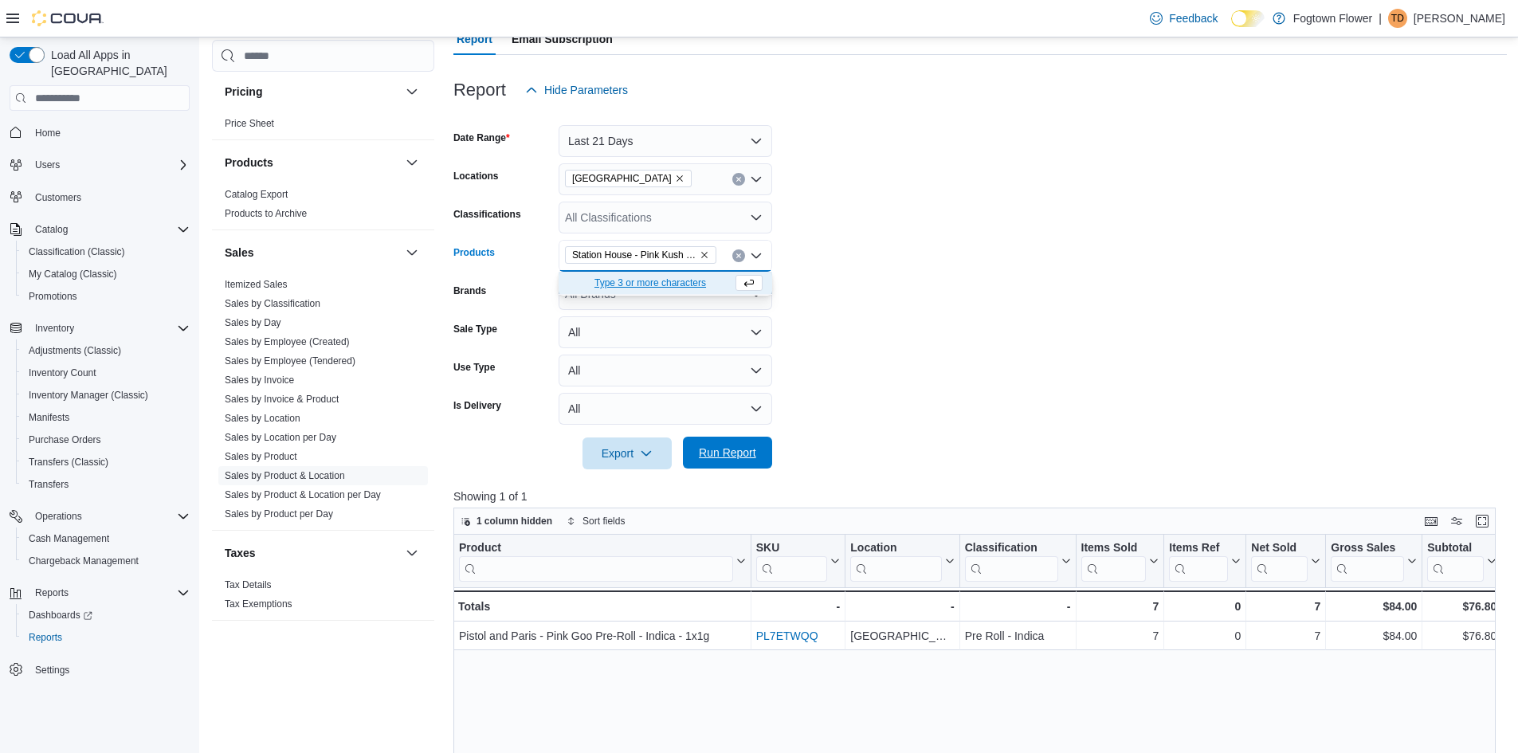
click at [760, 445] on span "Run Report" at bounding box center [727, 453] width 70 height 32
click at [715, 142] on button "Last 21 Days" at bounding box center [666, 141] width 214 height 32
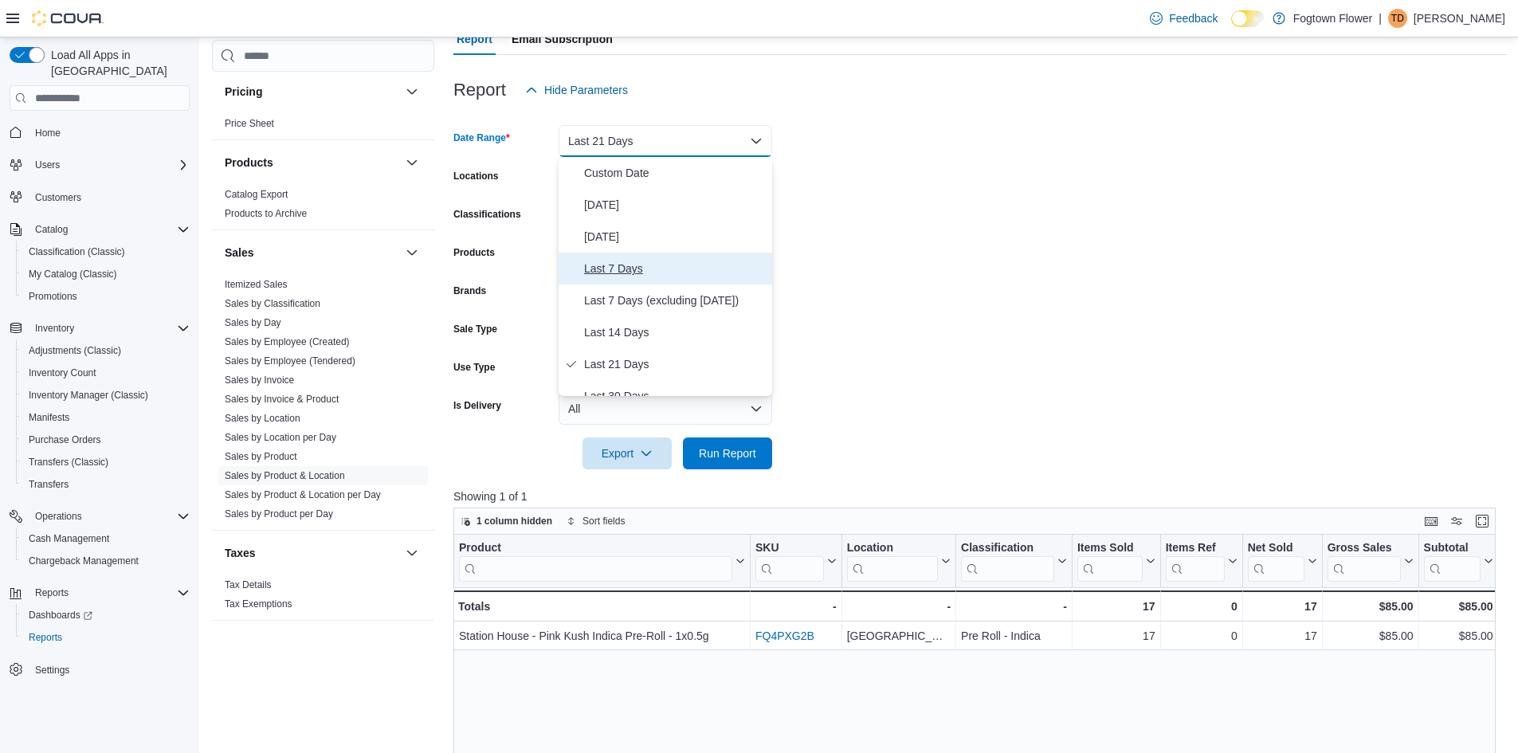
click at [617, 269] on span "Last 7 Days" at bounding box center [675, 268] width 182 height 19
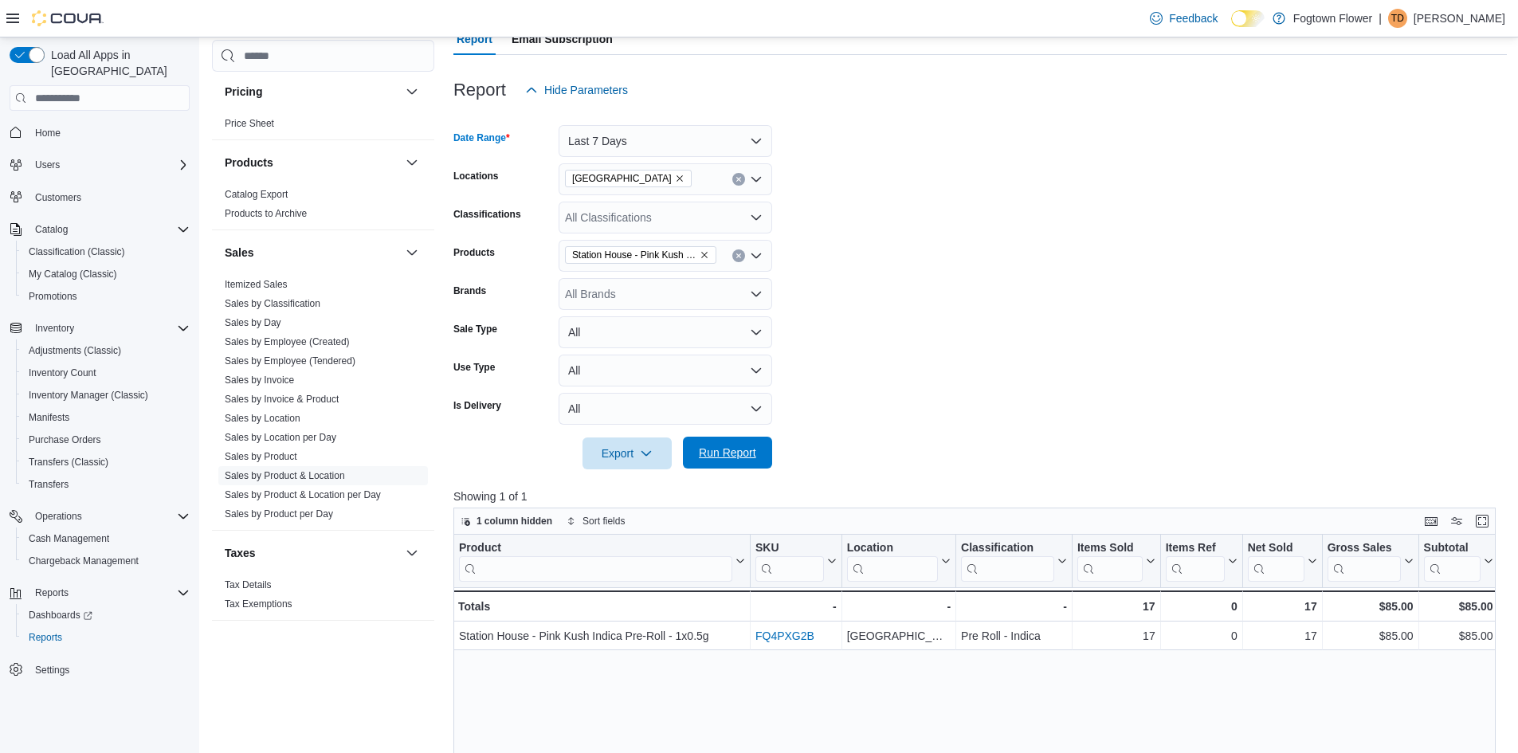
click at [733, 449] on span "Run Report" at bounding box center [727, 453] width 57 height 16
click at [704, 253] on icon "Remove Station House - Pink Kush Indica Pre-Roll - 1x0.5g from selection in thi…" at bounding box center [705, 255] width 10 height 10
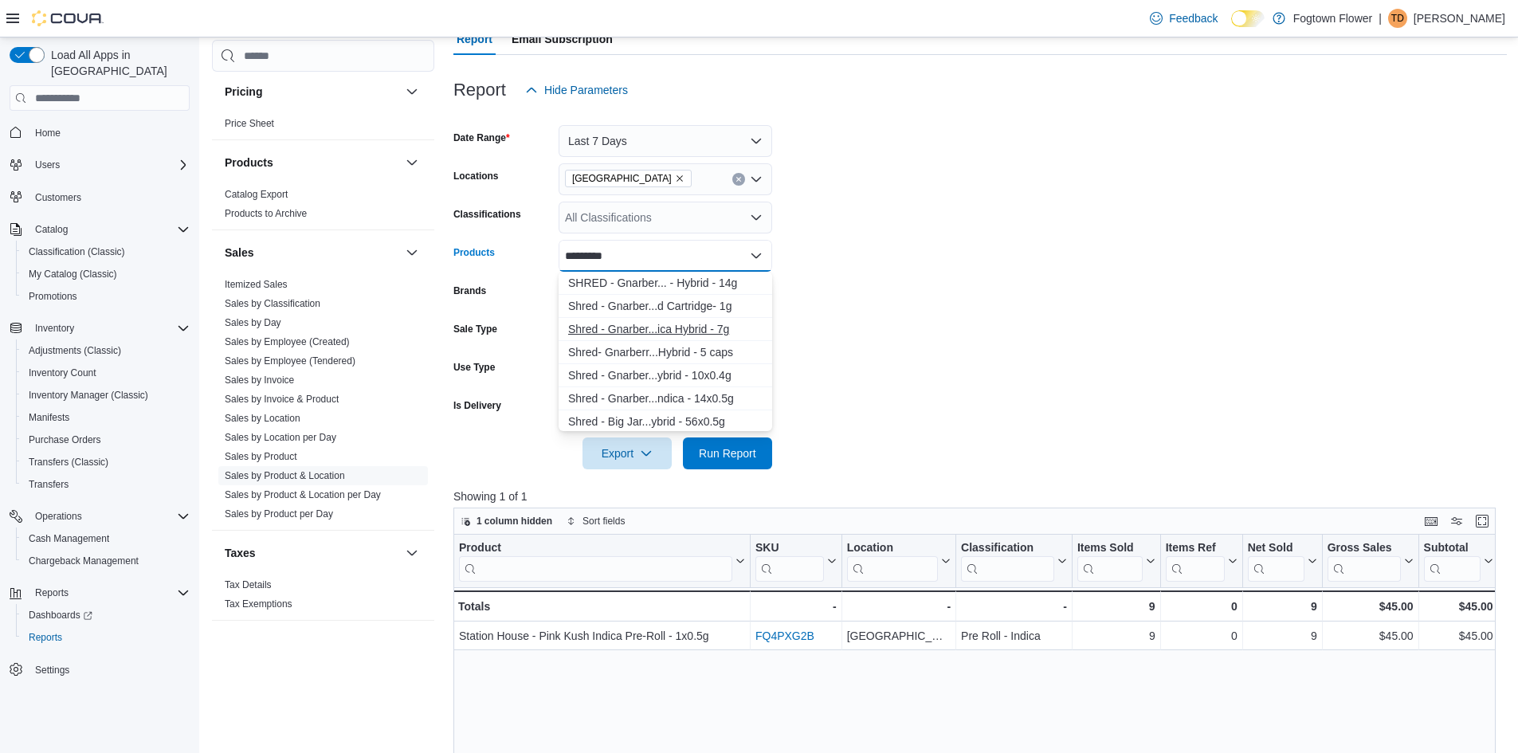
type input "*********"
click at [686, 326] on div "Shred - Gnarber...ica Hybrid - 7g" at bounding box center [665, 329] width 194 height 16
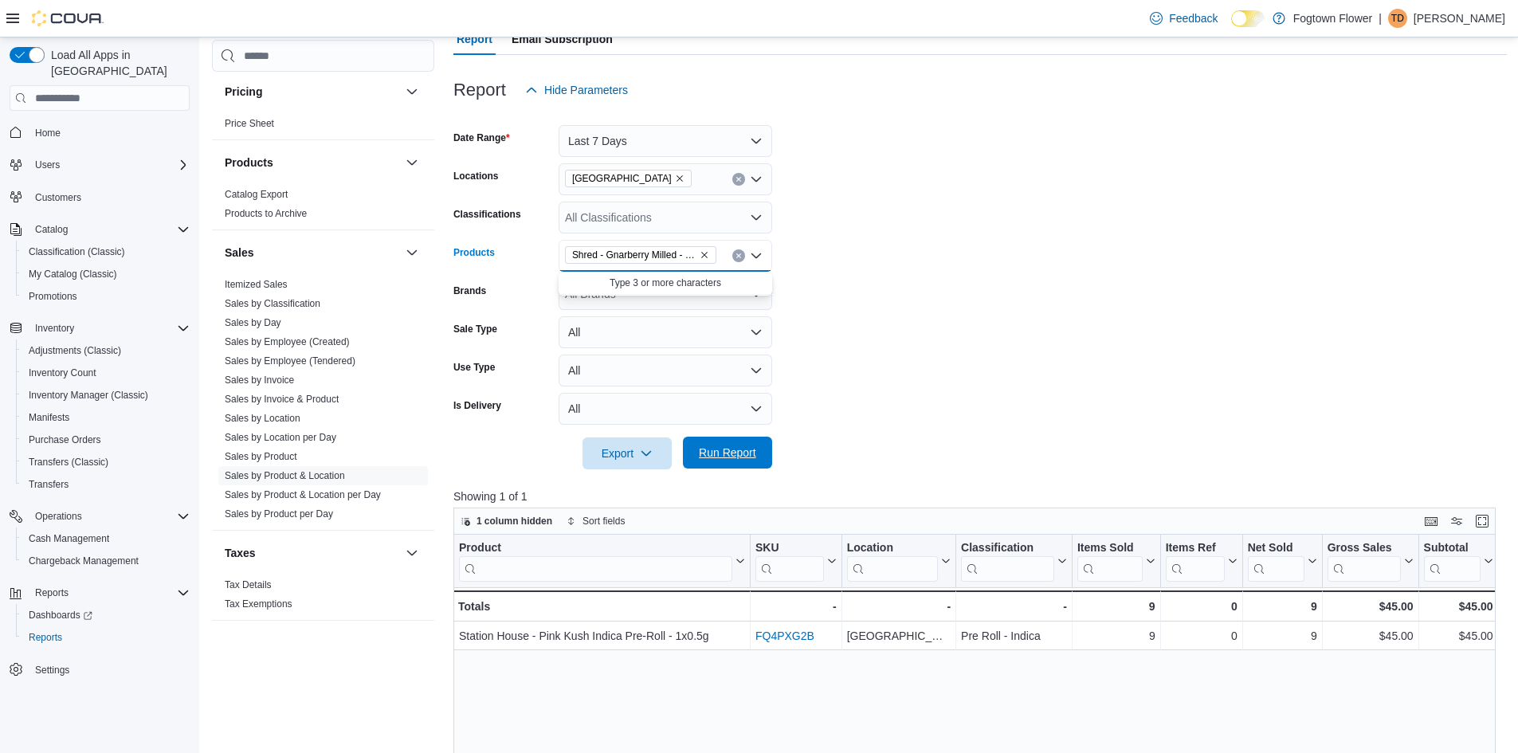
click at [743, 456] on span "Run Report" at bounding box center [727, 453] width 57 height 16
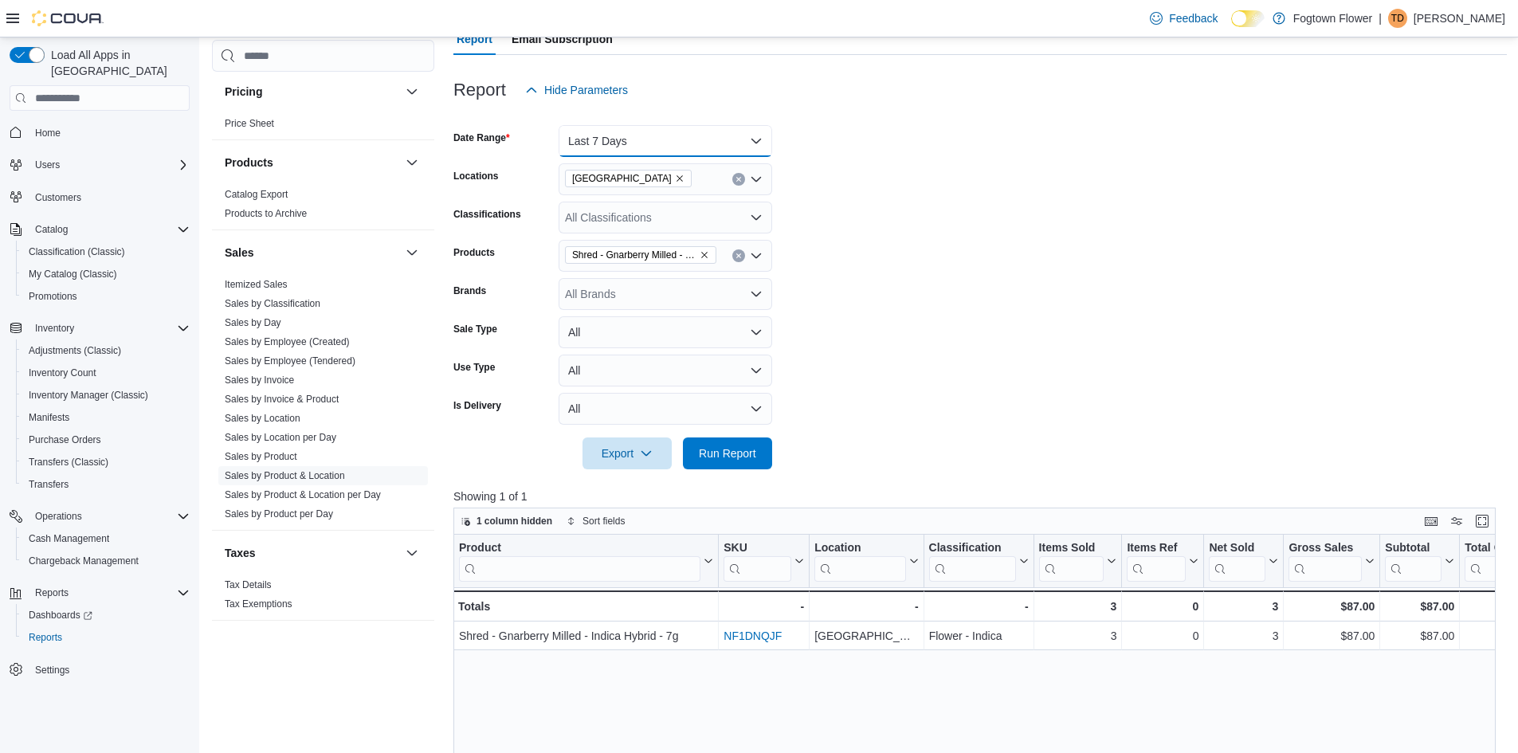
click at [719, 143] on button "Last 7 Days" at bounding box center [666, 141] width 214 height 32
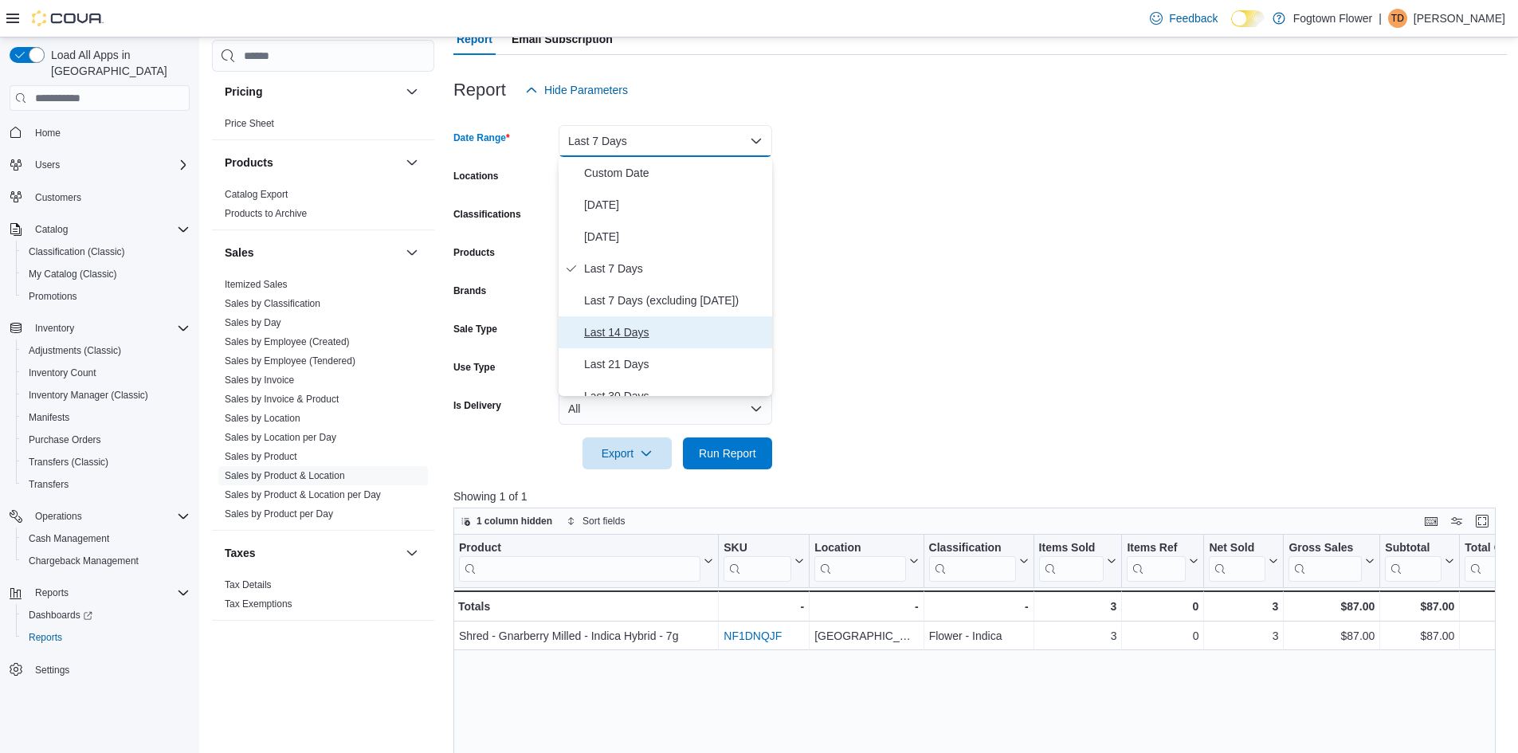
click at [650, 328] on span "Last 14 Days" at bounding box center [675, 332] width 182 height 19
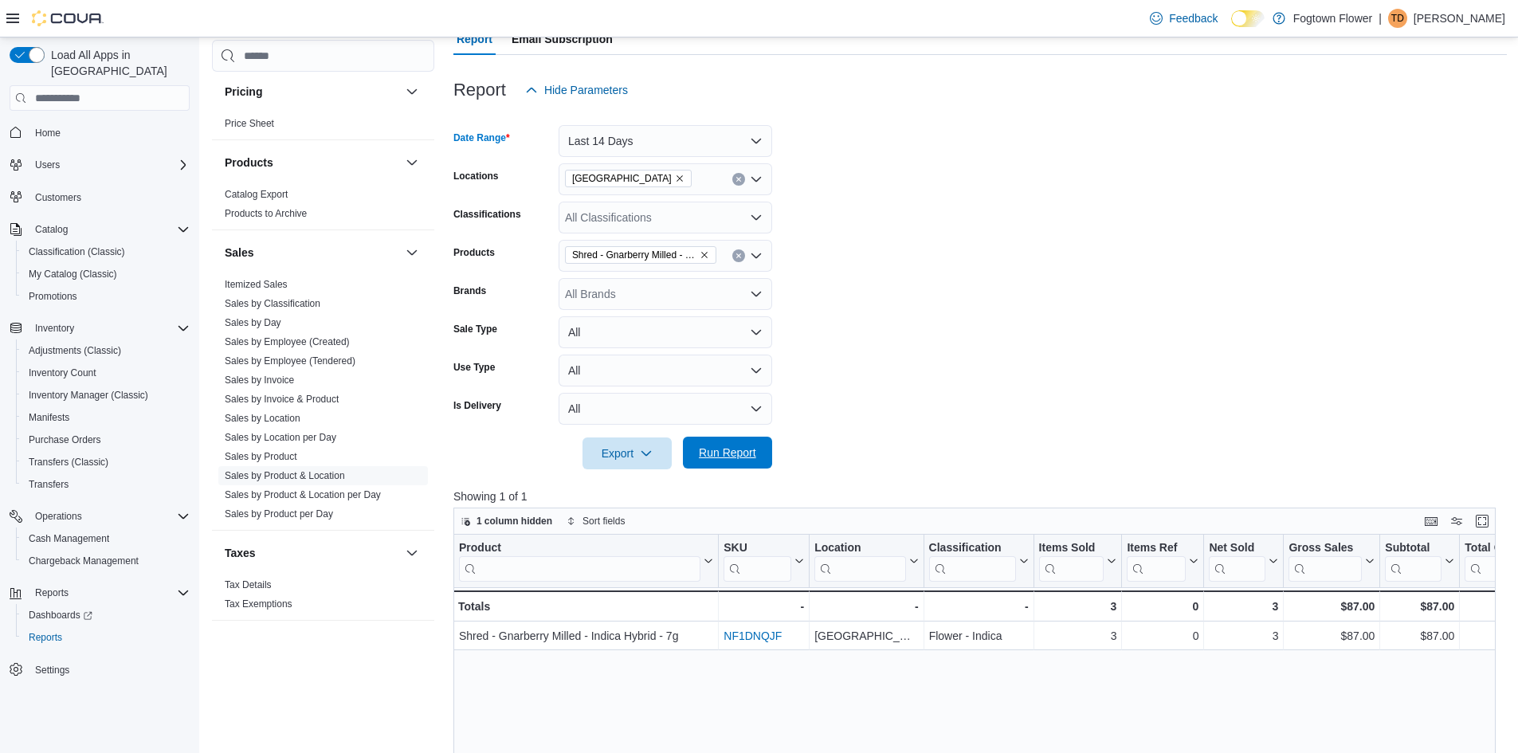
click at [727, 453] on span "Run Report" at bounding box center [727, 453] width 57 height 16
click at [704, 252] on icon "Remove Shred - Gnarberry Milled - Indica Hybrid - 7g from selection in this gro…" at bounding box center [705, 255] width 10 height 10
click at [704, 252] on div "All Products Combo box. Selected. Combo box input. All Products. Type some text…" at bounding box center [666, 256] width 214 height 32
type input "*"
type input "****"
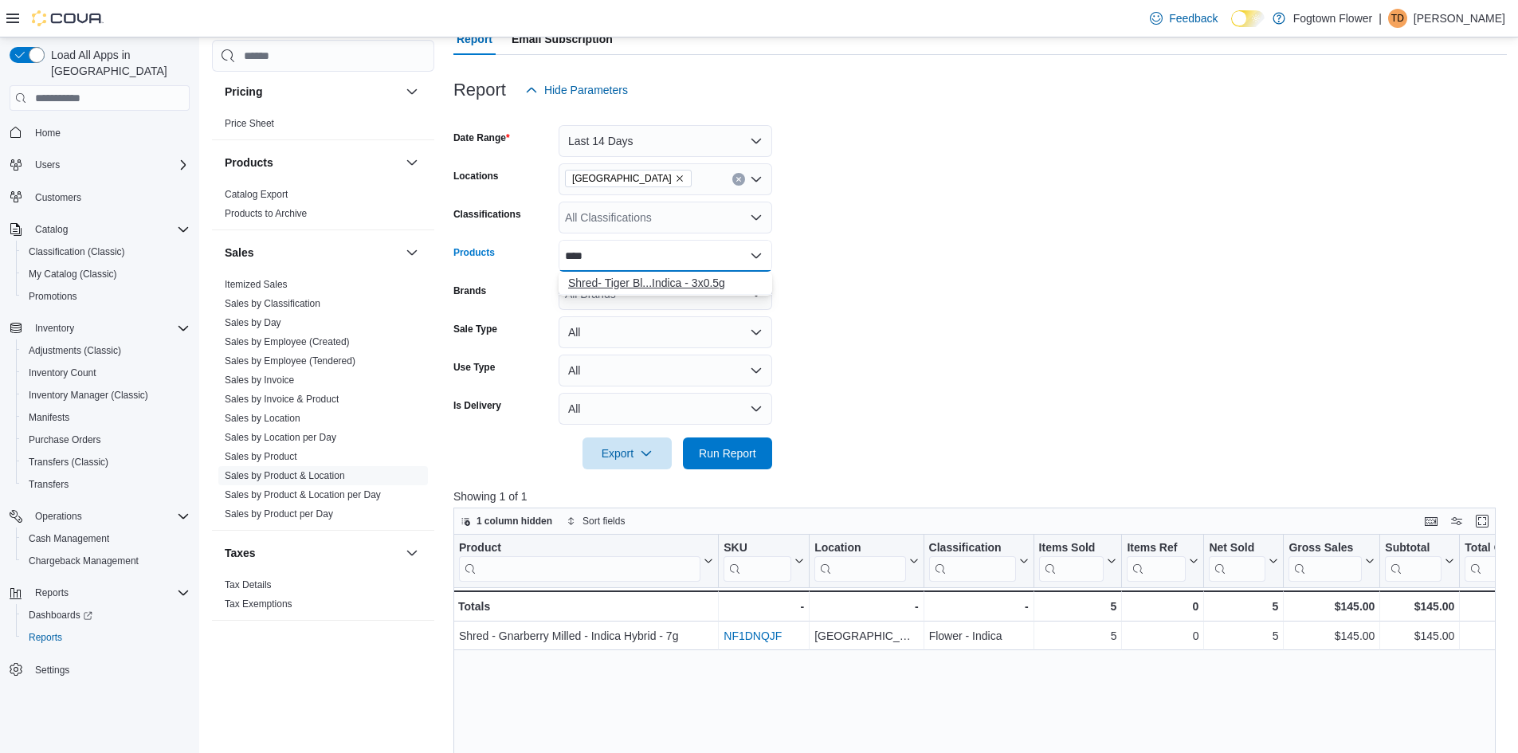
click at [684, 280] on div "Shred- Tiger Bl...Indica - 3x0.5g" at bounding box center [665, 283] width 194 height 16
click at [732, 461] on span "Run Report" at bounding box center [727, 453] width 57 height 16
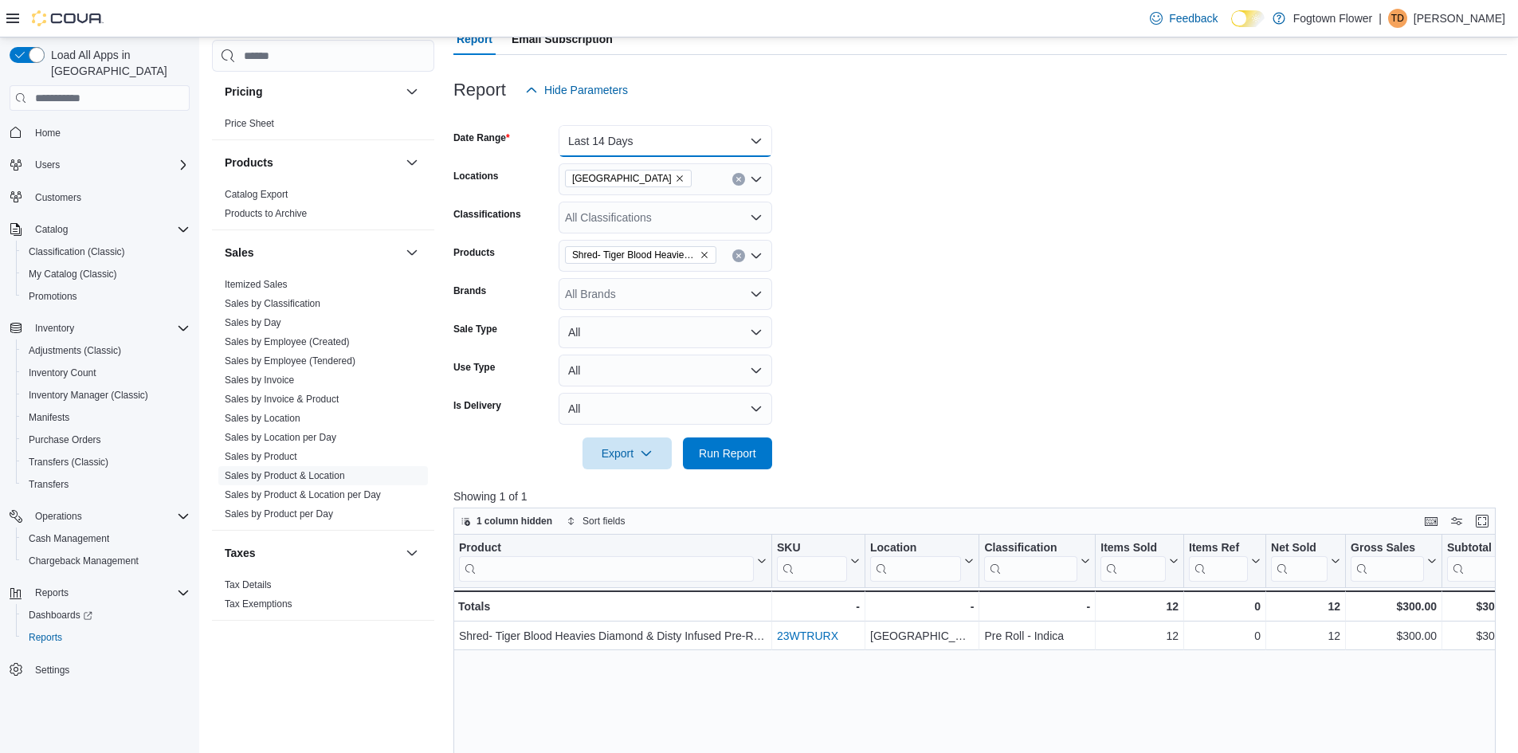
click at [743, 140] on button "Last 14 Days" at bounding box center [666, 141] width 214 height 32
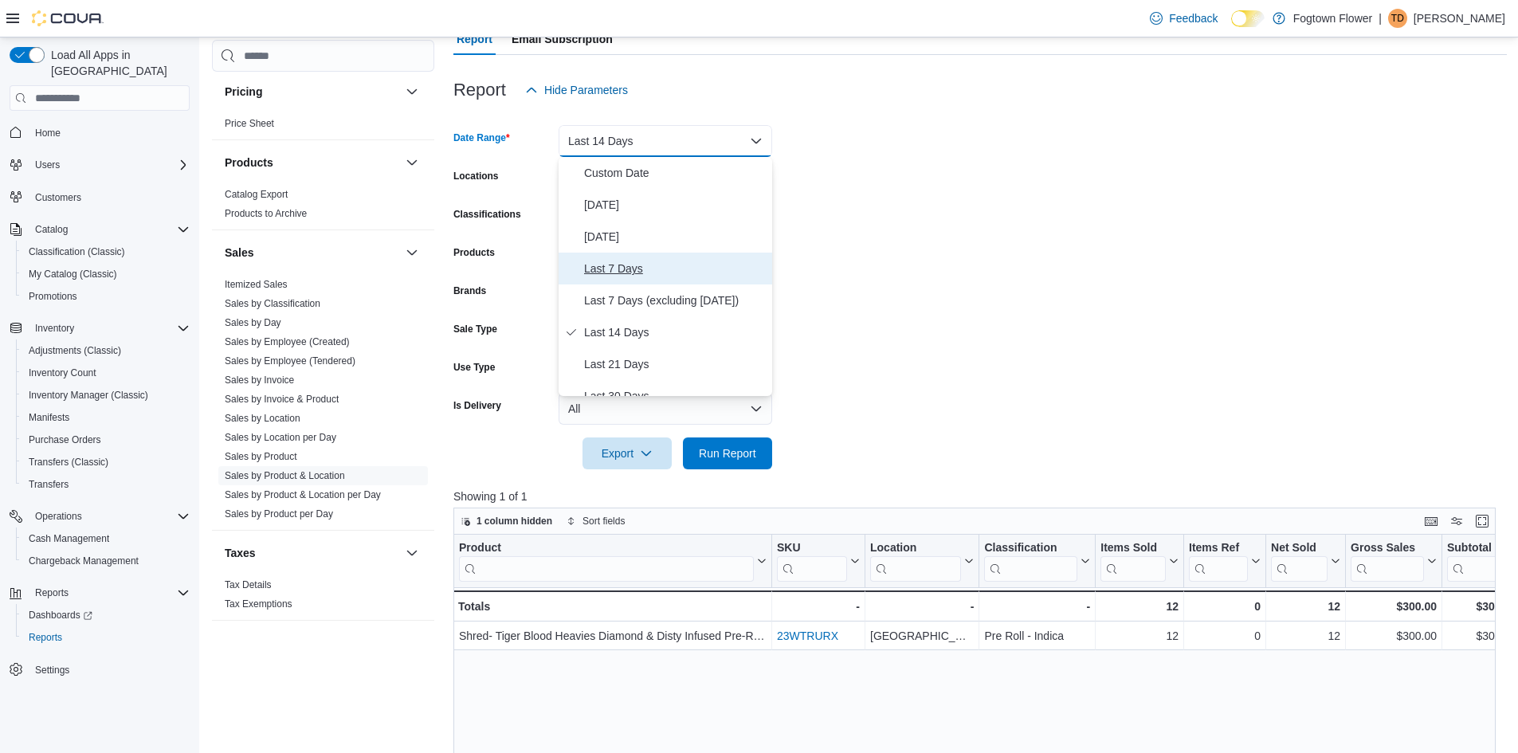
click at [636, 272] on span "Last 7 Days" at bounding box center [675, 268] width 182 height 19
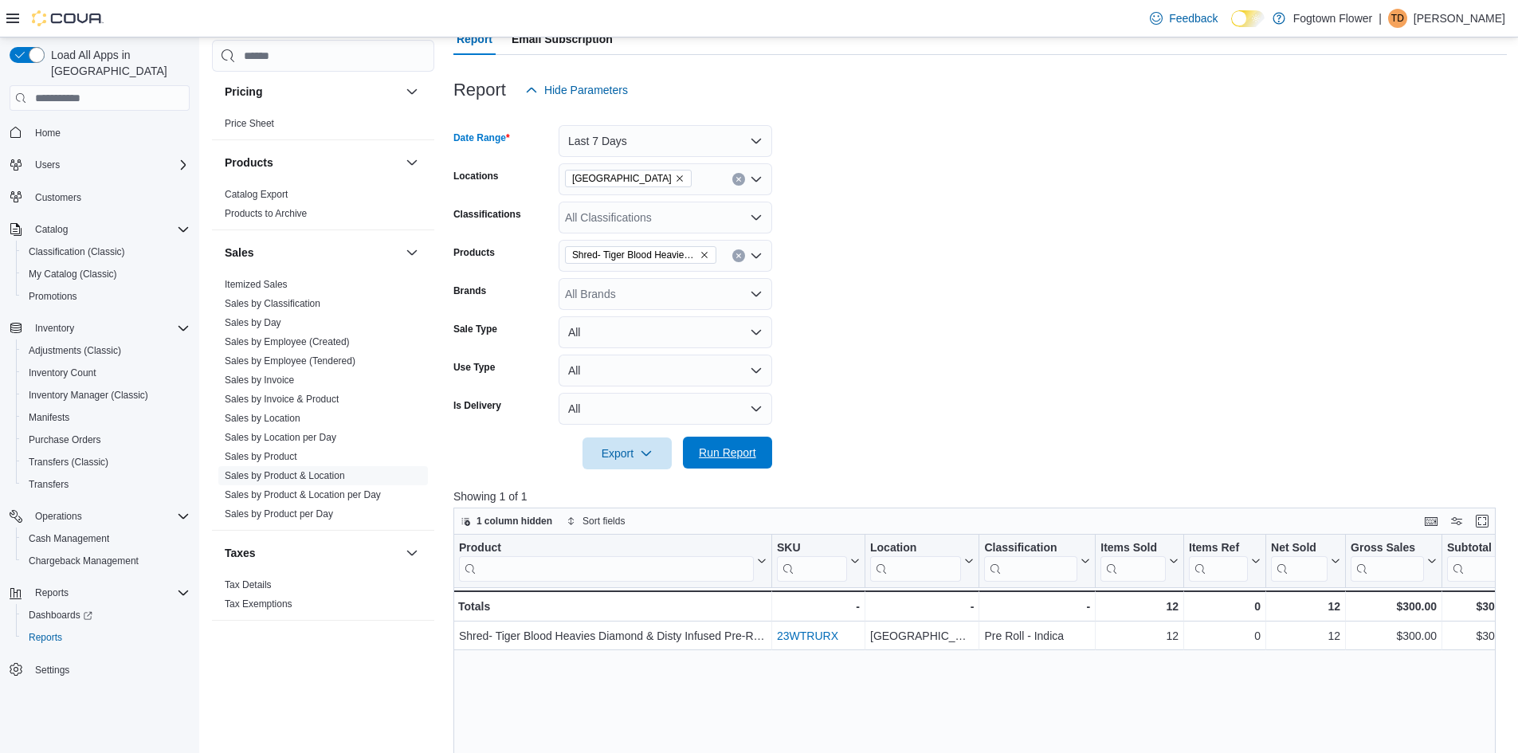
click at [745, 457] on span "Run Report" at bounding box center [727, 453] width 57 height 16
click at [706, 254] on icon "Remove Shred- Tiger Blood Heavies Diamond & Disty Infused Pre-Roll - Indica - 3…" at bounding box center [705, 255] width 10 height 10
type input "******"
click at [729, 280] on div "Happy & Stoned ...- Indica - 3.5g" at bounding box center [665, 283] width 194 height 16
click at [677, 143] on button "Last 7 Days" at bounding box center [666, 141] width 214 height 32
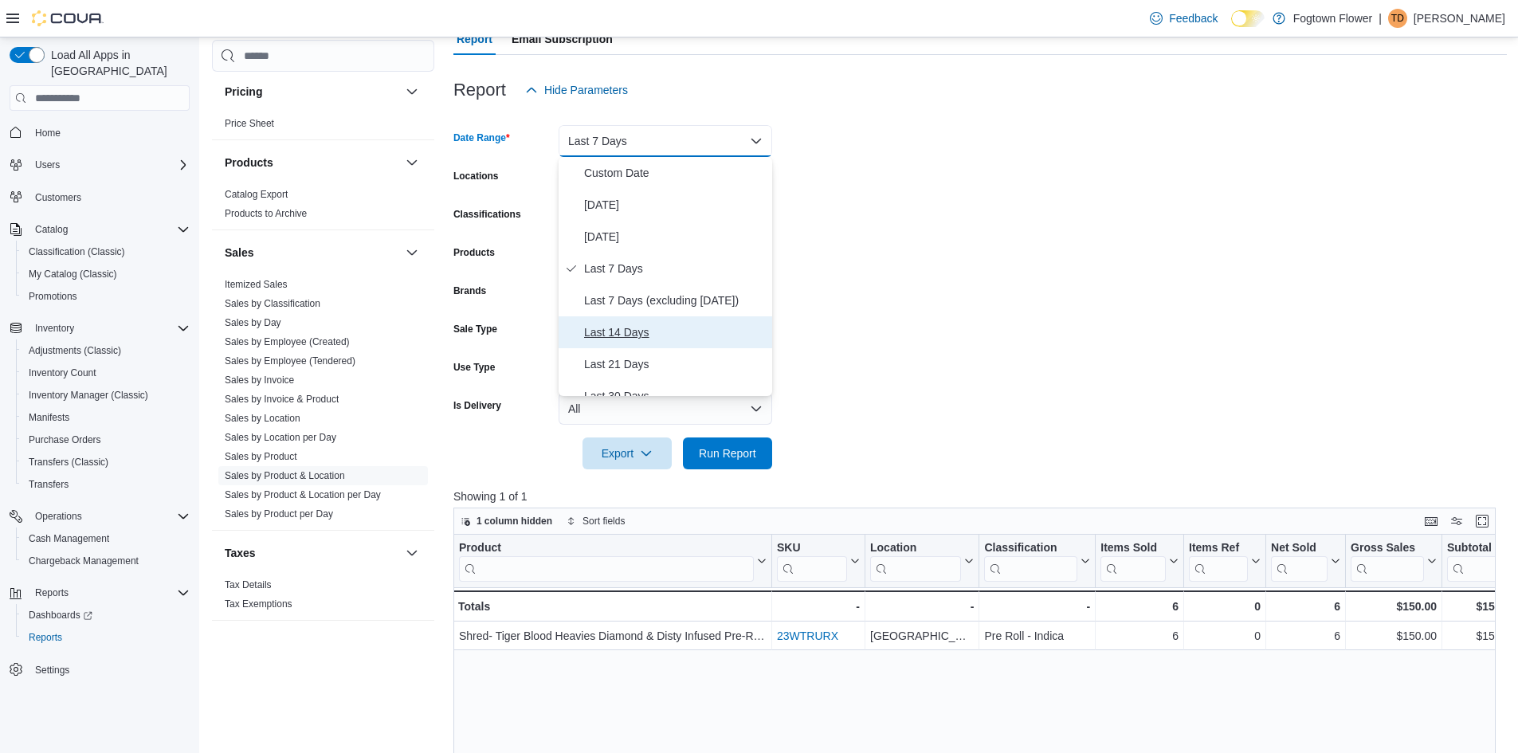
click at [656, 327] on span "Last 14 Days" at bounding box center [675, 332] width 182 height 19
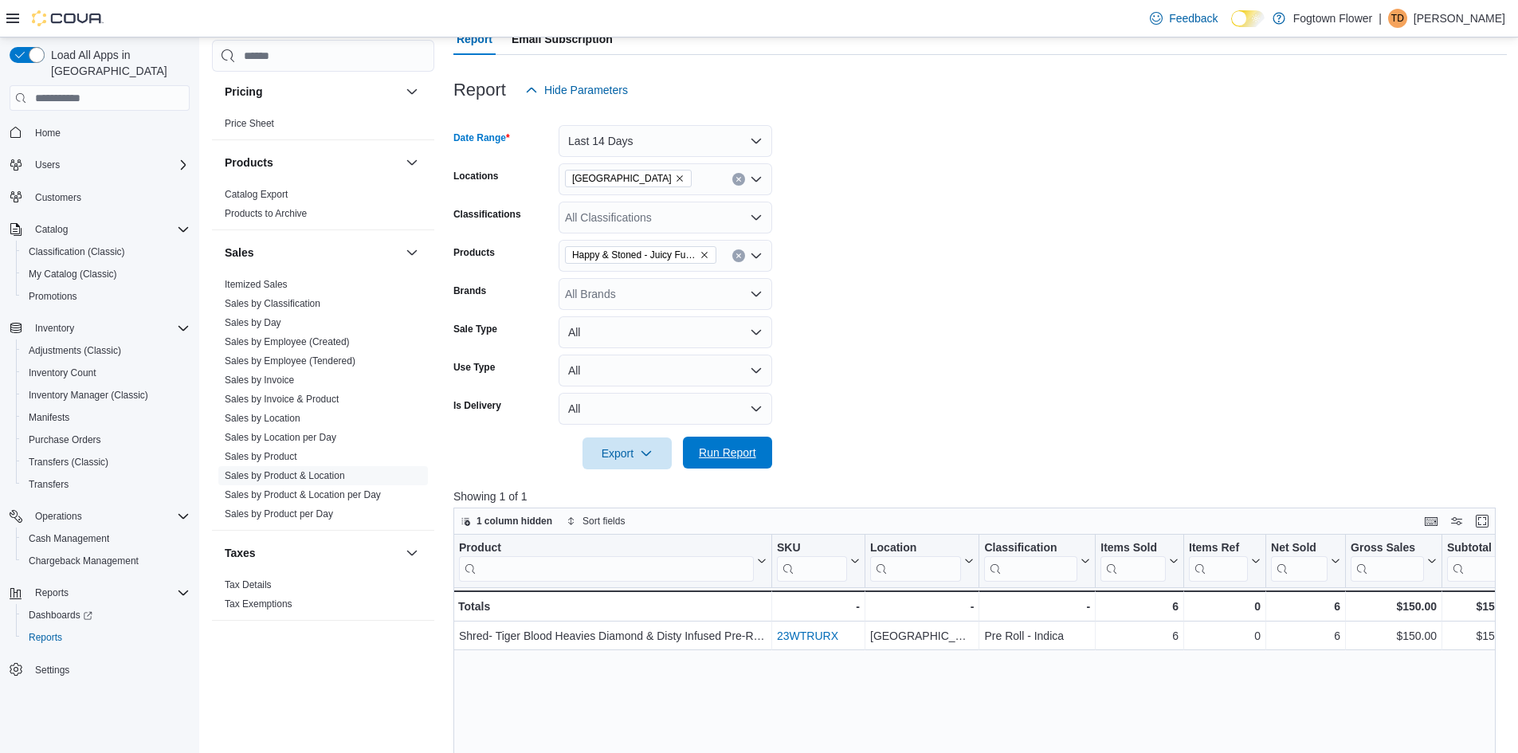
click at [707, 453] on span "Run Report" at bounding box center [727, 453] width 57 height 16
click at [635, 132] on button "Last 14 Days" at bounding box center [666, 141] width 214 height 32
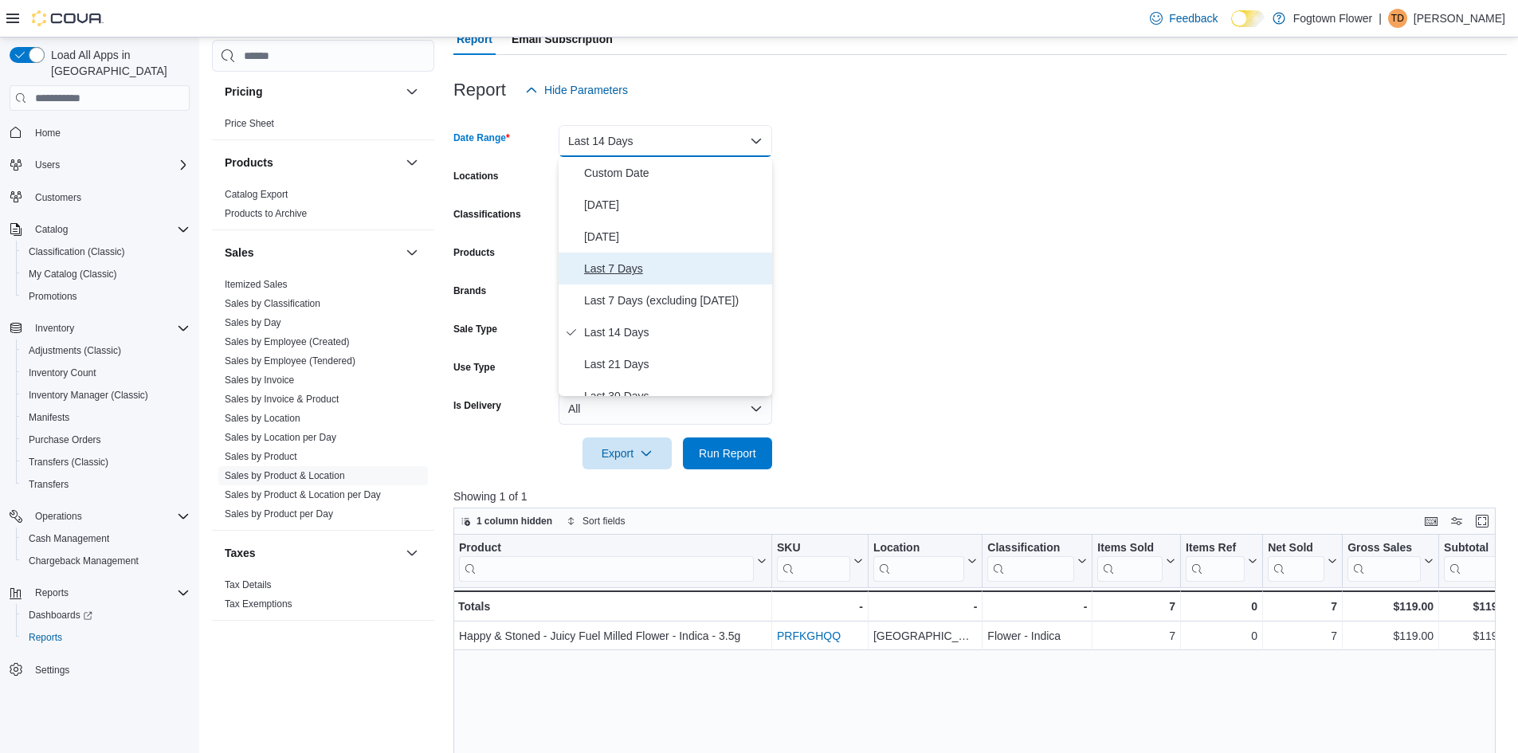
click at [637, 274] on span "Last 7 Days" at bounding box center [675, 268] width 182 height 19
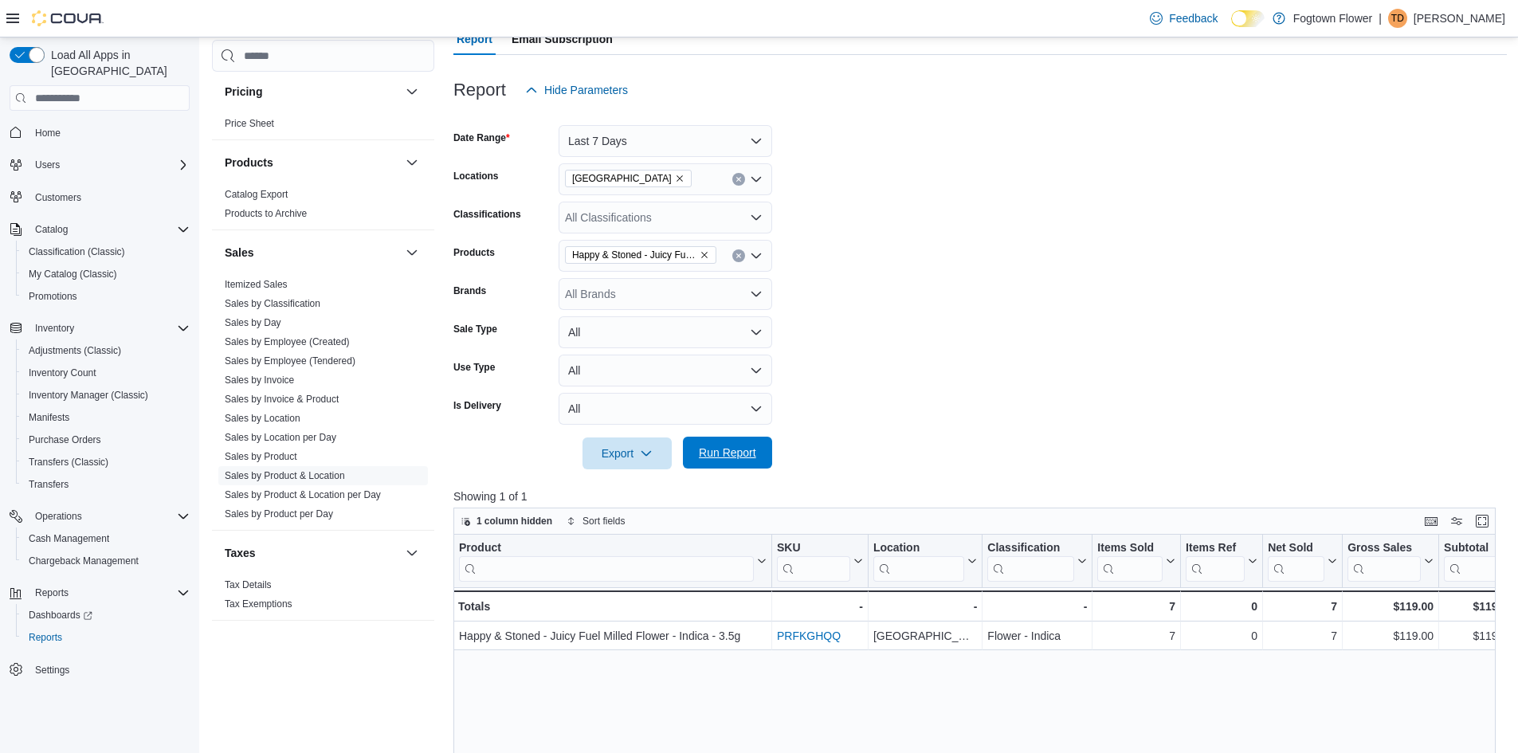
click at [740, 457] on span "Run Report" at bounding box center [727, 453] width 57 height 16
click at [704, 253] on icon "Remove Happy & Stoned - Juicy Fuel Milled Flower - Indica - 3.5g from selection…" at bounding box center [705, 255] width 10 height 10
click at [700, 253] on div "All Products Combo box. Selected. Combo box input. All Products. Type some text…" at bounding box center [666, 256] width 214 height 32
type input "******"
click at [703, 287] on div "Kolab Project -...e - Hybrid - 1g" at bounding box center [665, 283] width 194 height 16
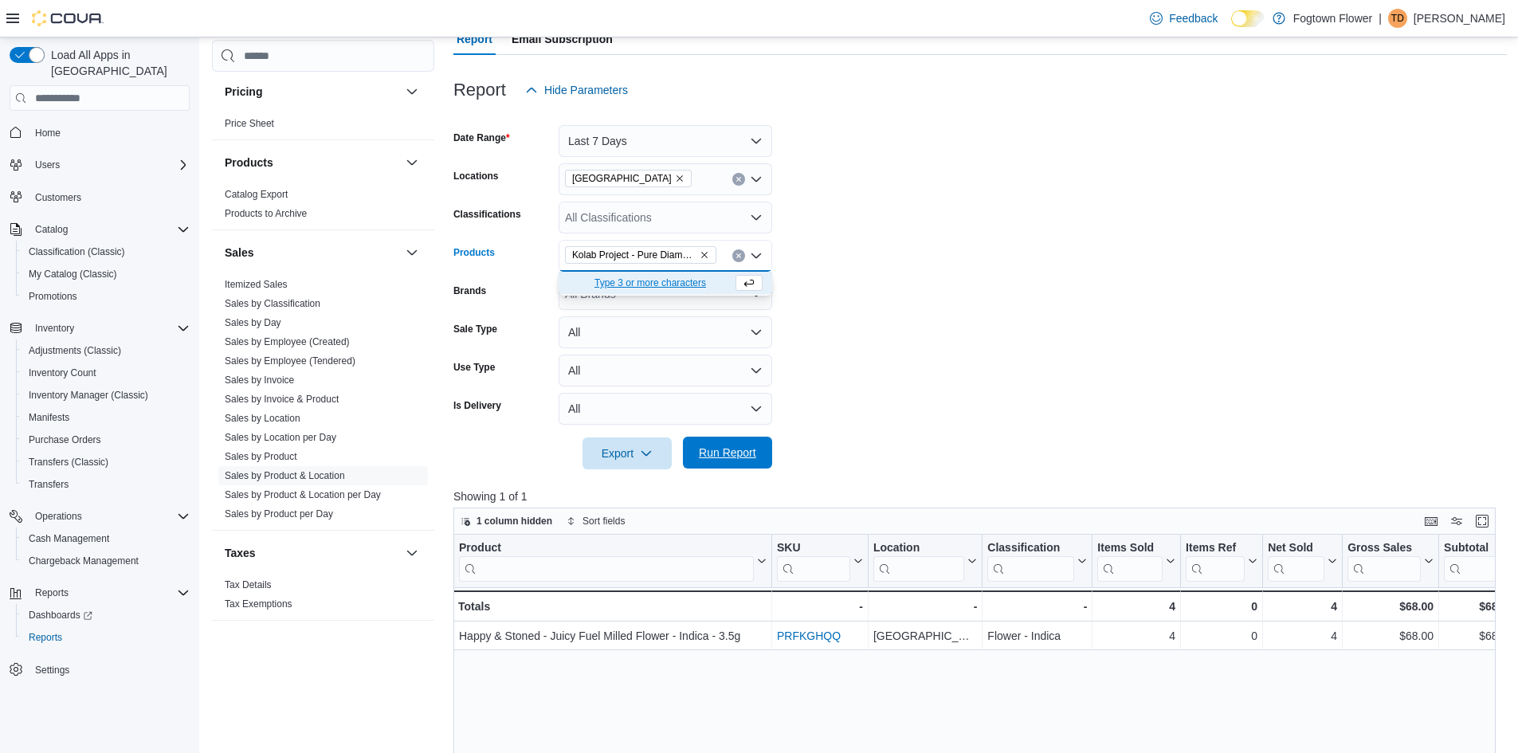
click at [743, 453] on span "Run Report" at bounding box center [727, 453] width 57 height 16
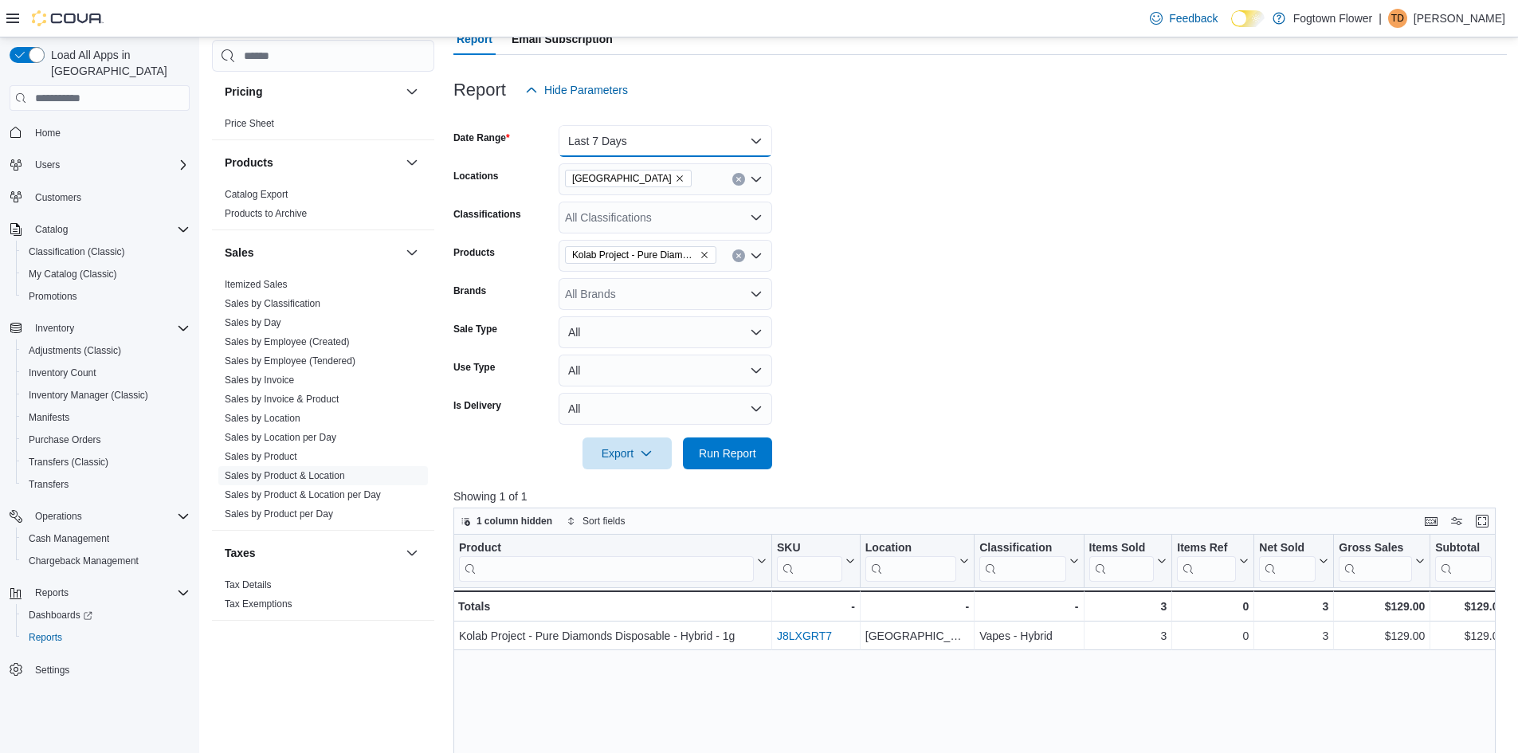
click at [739, 141] on button "Last 7 Days" at bounding box center [666, 141] width 214 height 32
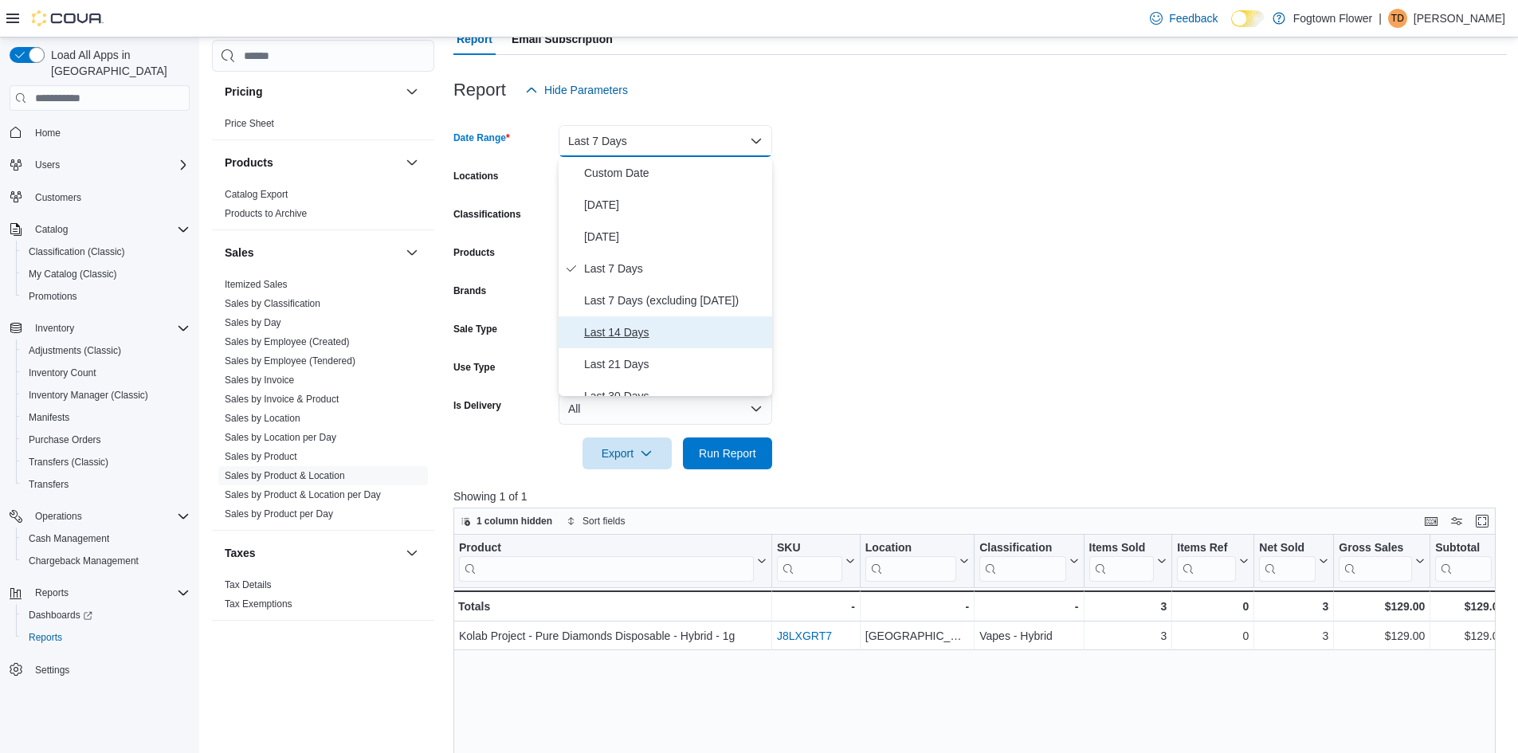
click at [656, 331] on span "Last 14 Days" at bounding box center [675, 332] width 182 height 19
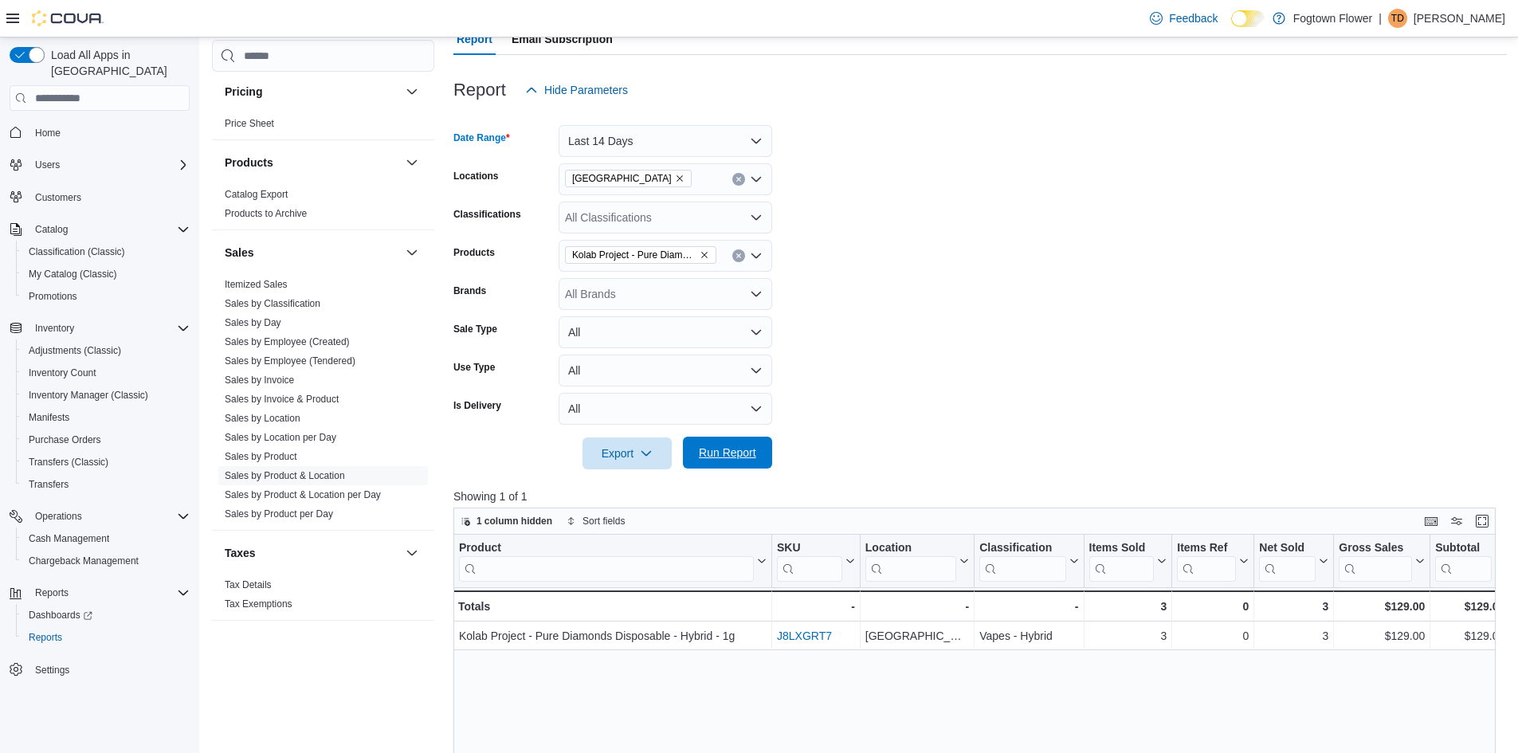
click at [719, 449] on span "Run Report" at bounding box center [727, 453] width 57 height 16
click at [743, 146] on button "Last 14 Days" at bounding box center [666, 141] width 214 height 32
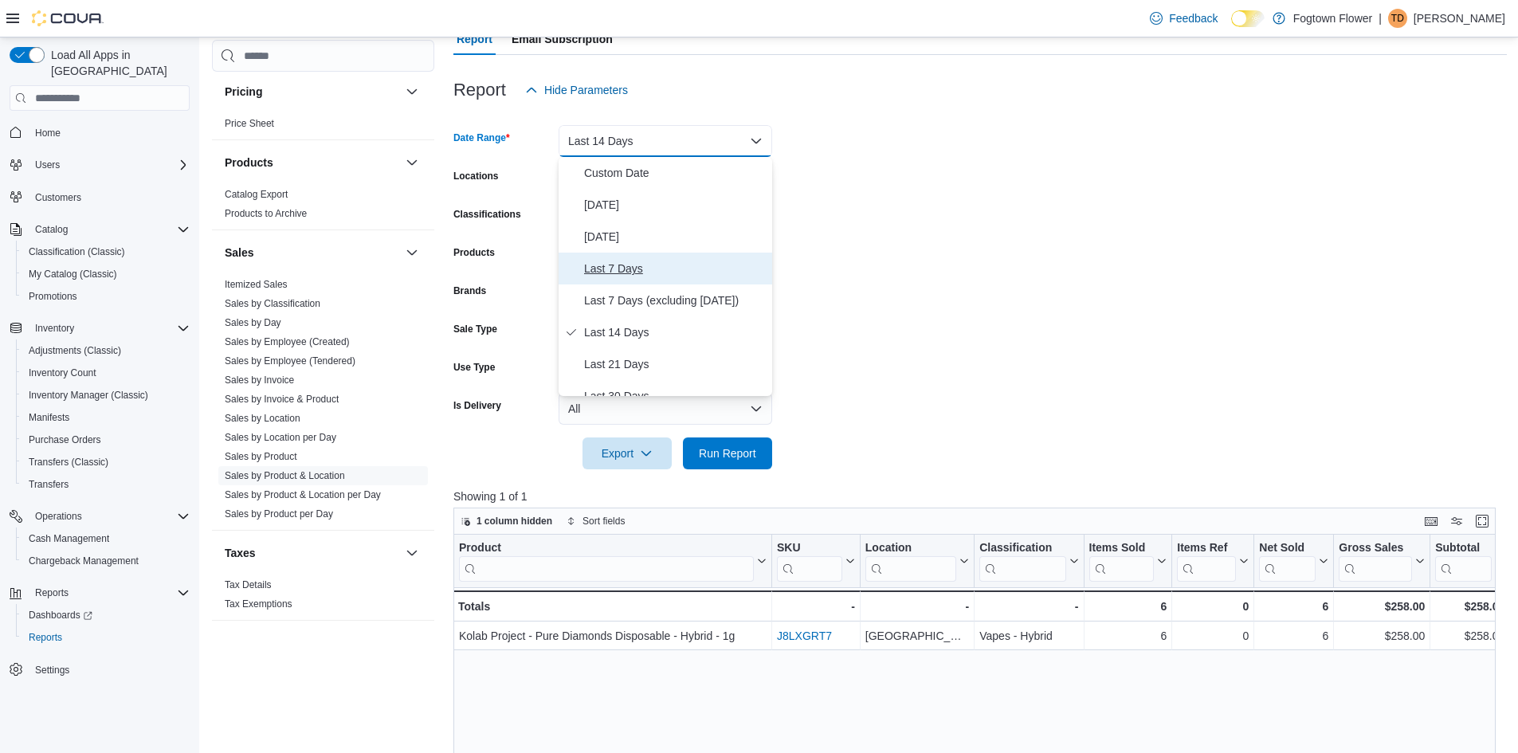
click at [639, 269] on span "Last 7 Days" at bounding box center [675, 268] width 182 height 19
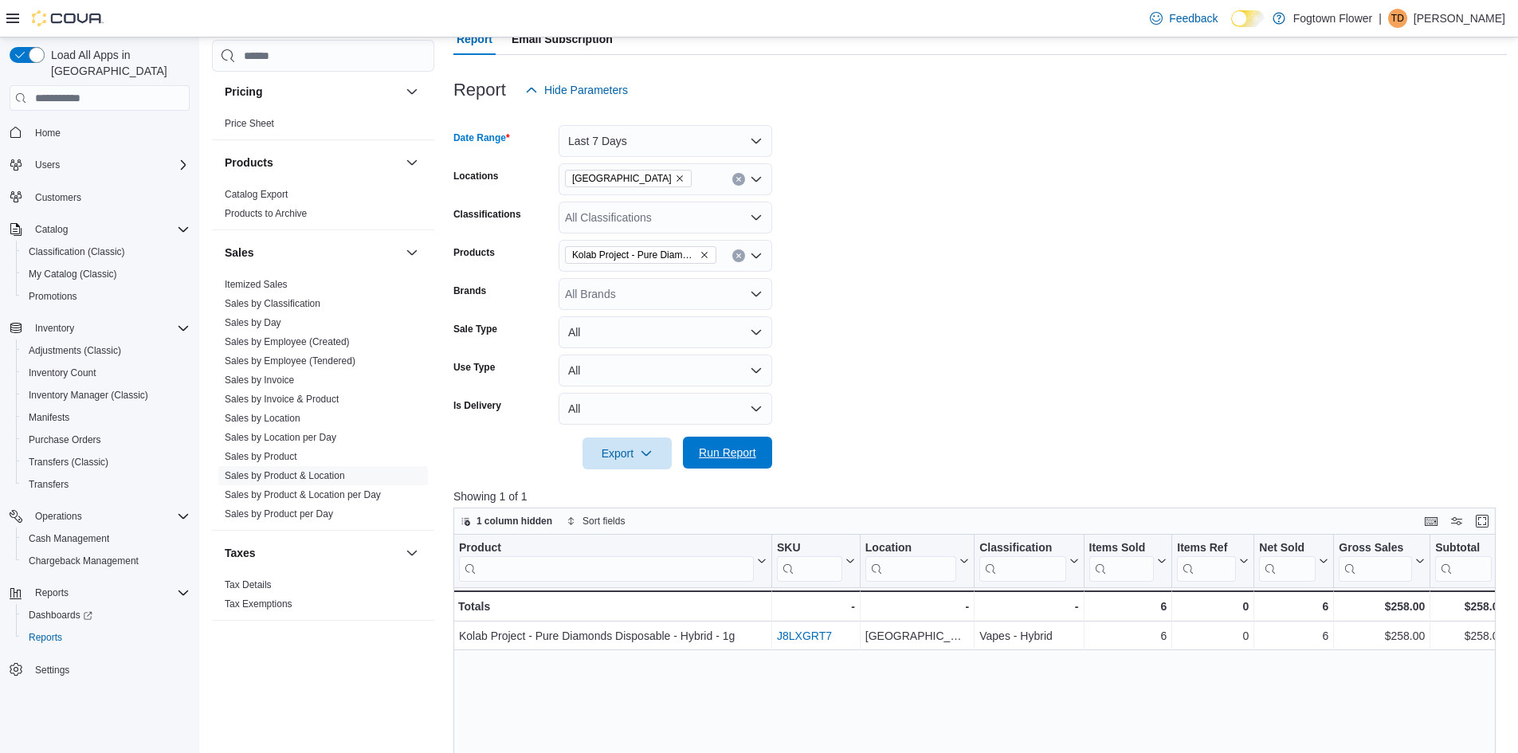
click at [747, 453] on span "Run Report" at bounding box center [727, 453] width 57 height 16
